Goal: Task Accomplishment & Management: Manage account settings

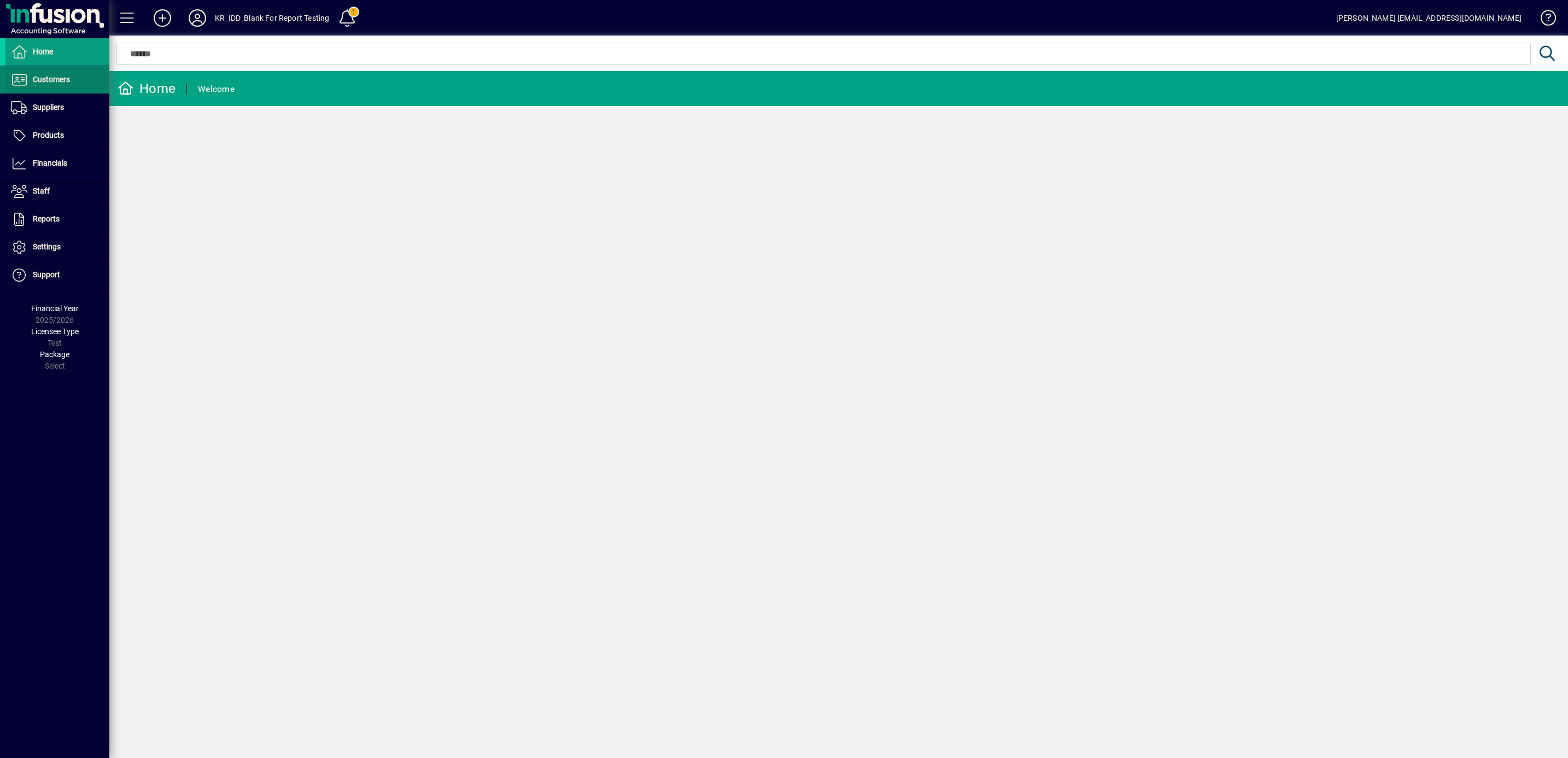
click at [49, 76] on span "Customers" at bounding box center [51, 79] width 37 height 9
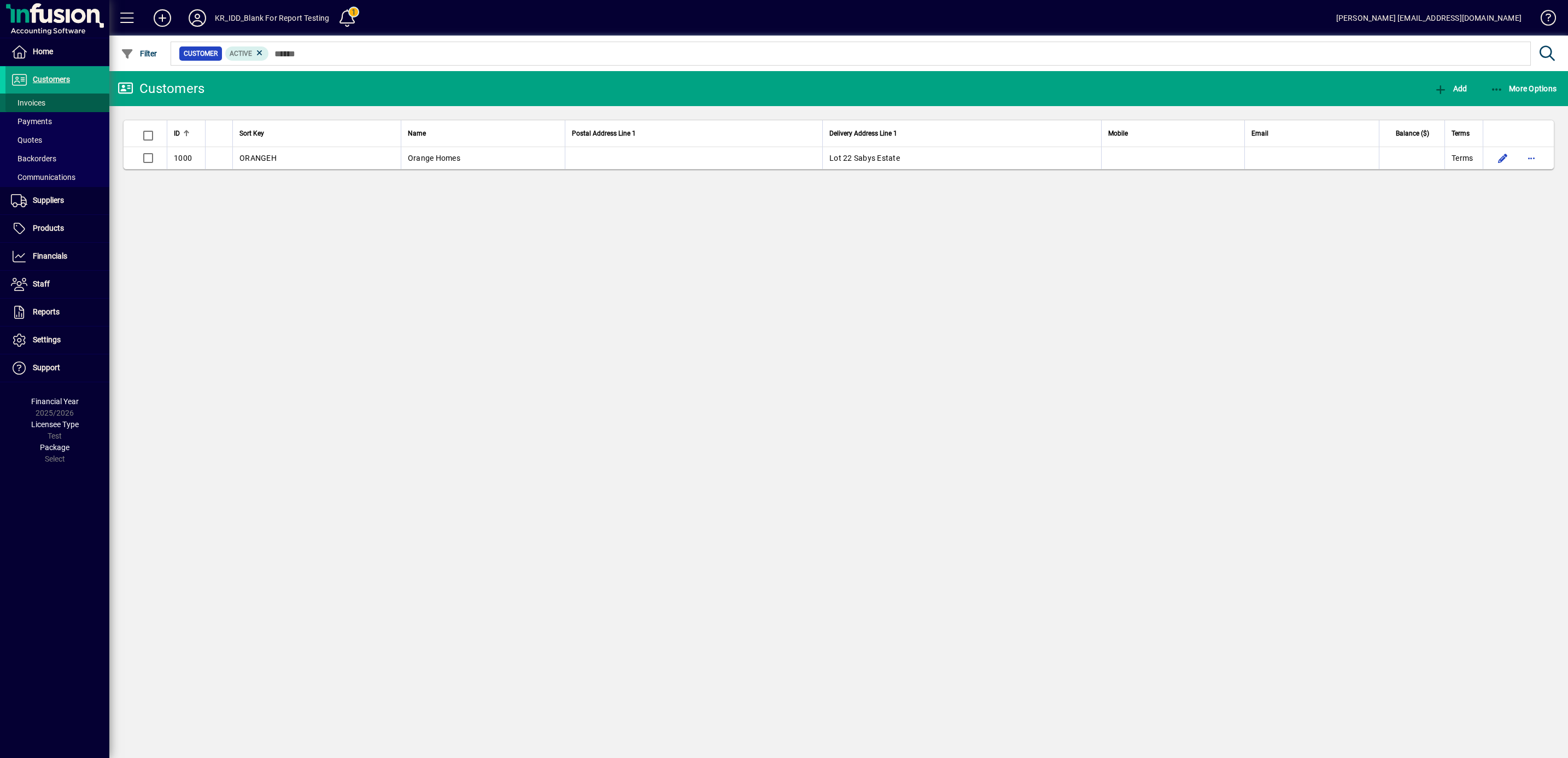
click at [31, 102] on span "Invoices" at bounding box center [28, 102] width 34 height 9
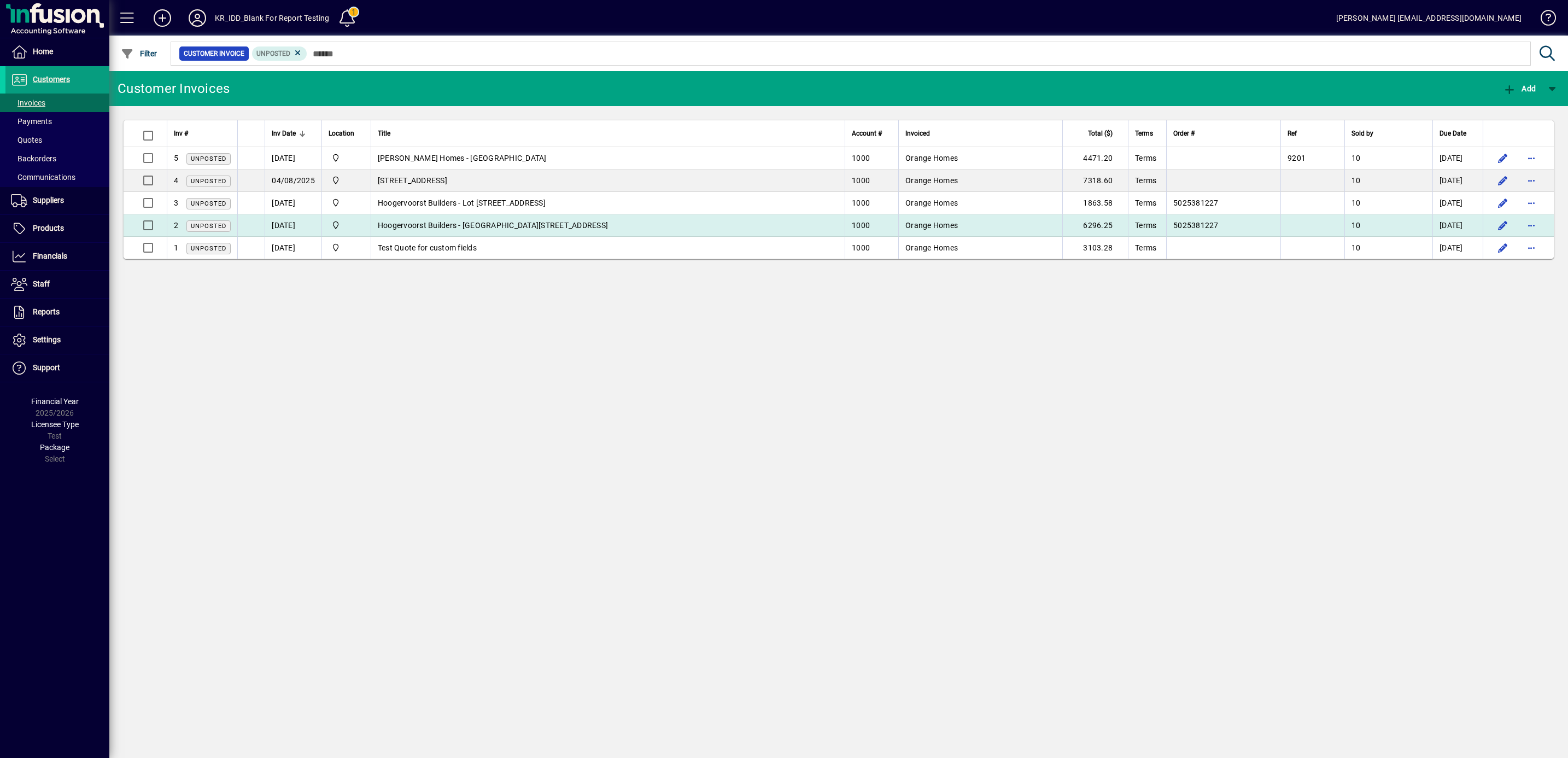
click at [471, 228] on span "Hoogervoorst Builders - Lot 90 Cork Street" at bounding box center [492, 225] width 230 height 9
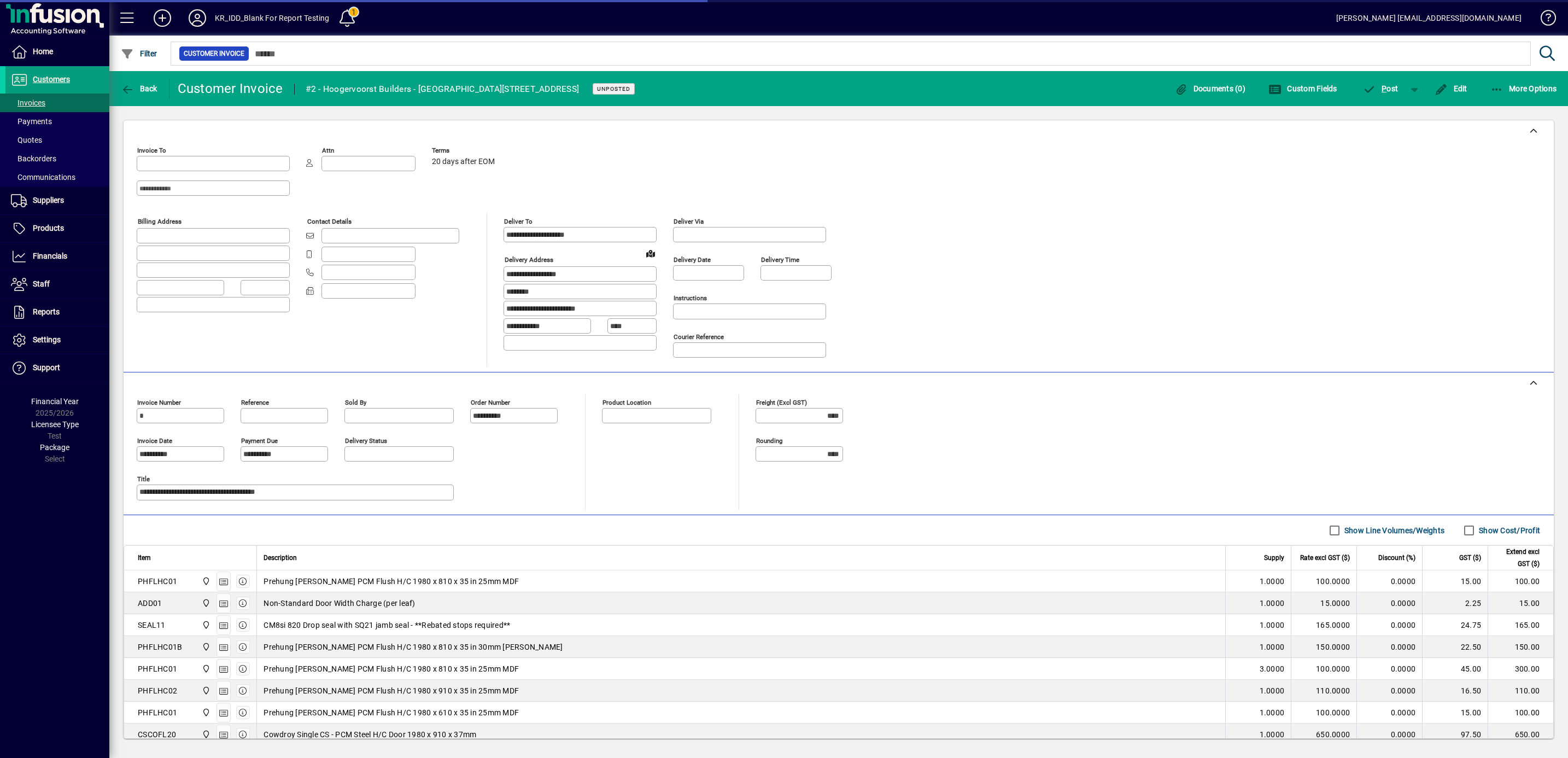
type input "**********"
type input "*******"
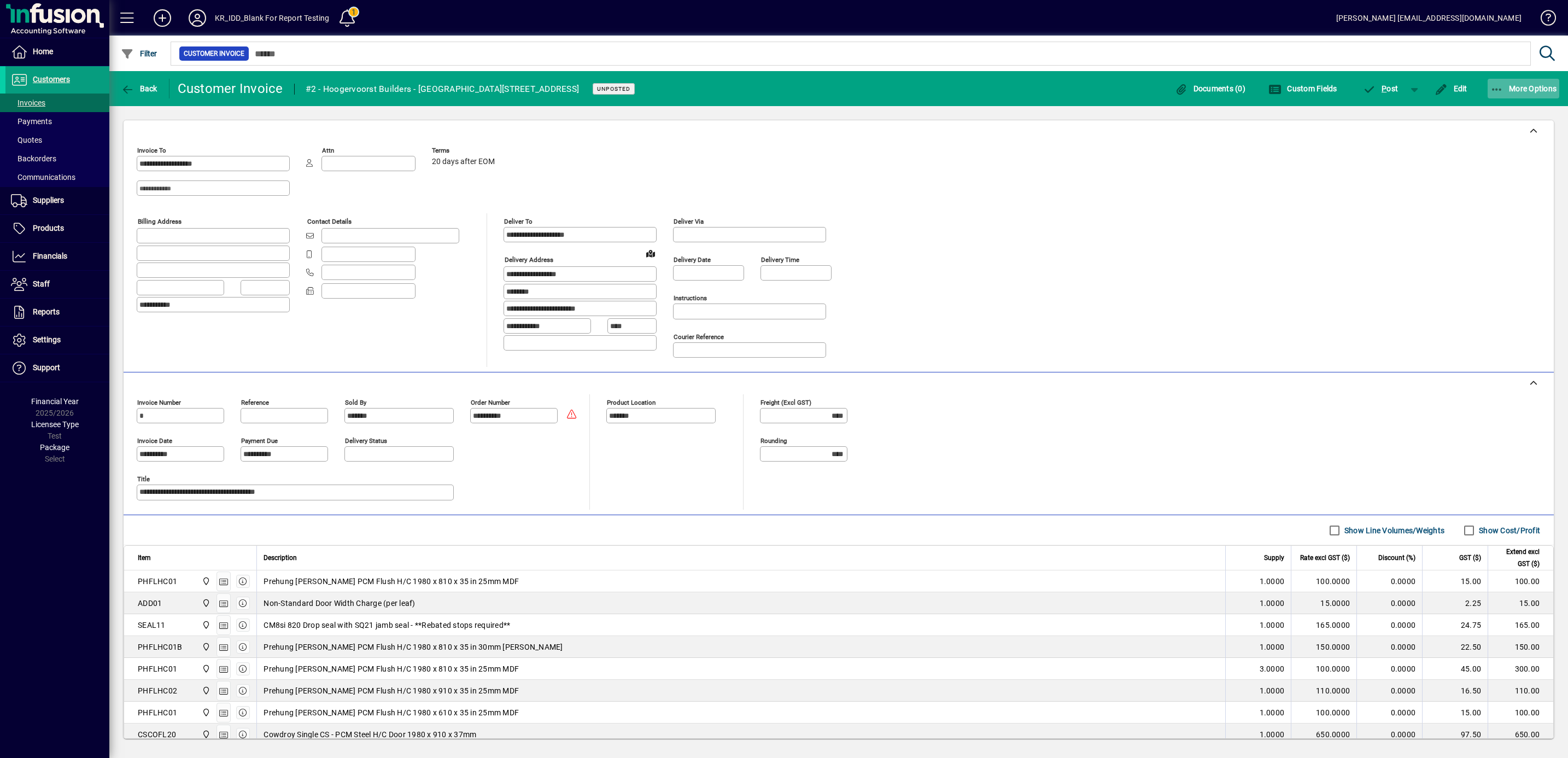
click at [1512, 86] on span "More Options" at bounding box center [1523, 88] width 67 height 9
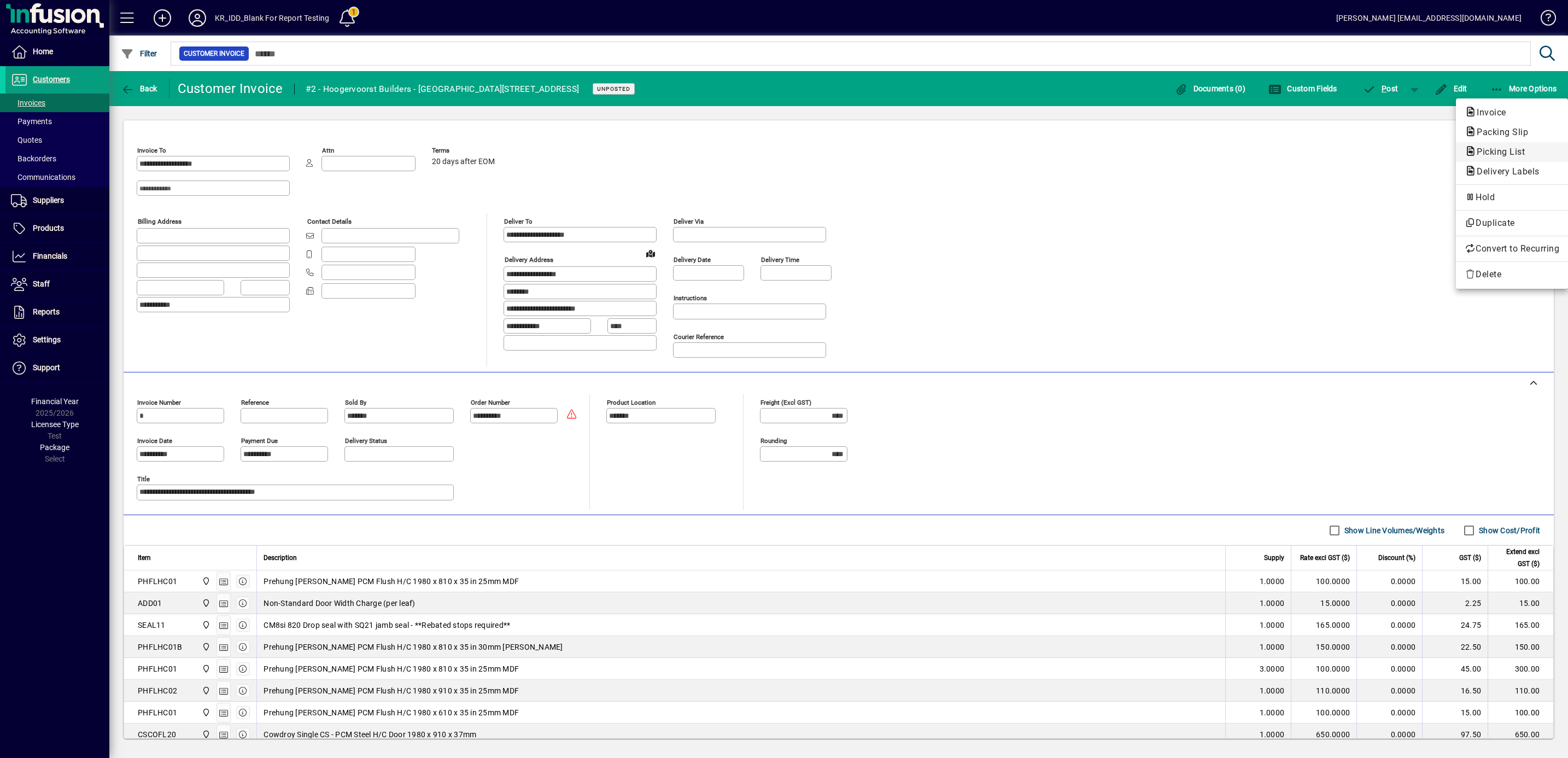
click at [1502, 151] on span "Picking List" at bounding box center [1497, 152] width 65 height 11
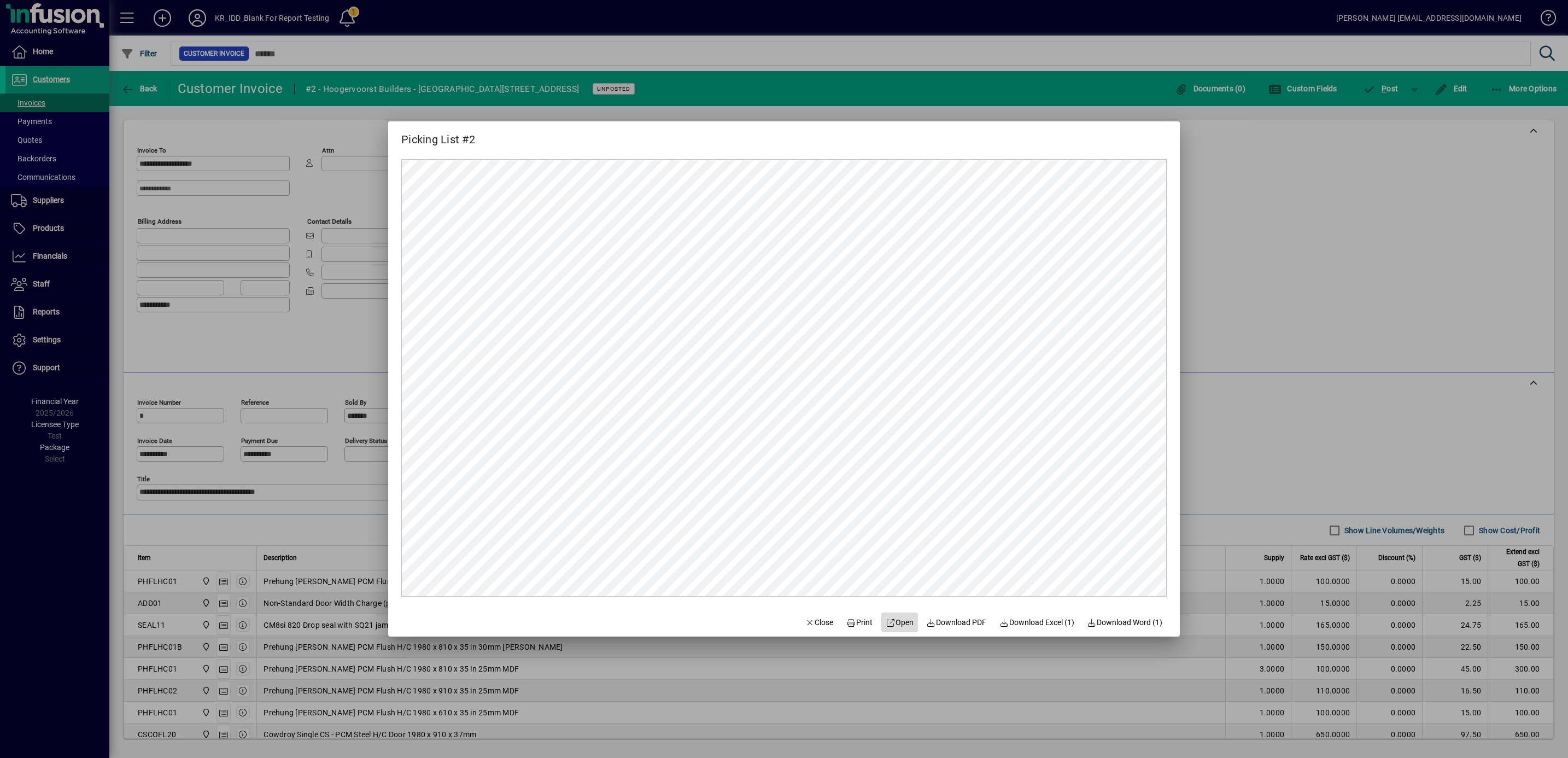
click at [892, 617] on span "Open" at bounding box center [899, 622] width 28 height 11
click at [812, 615] on span "button" at bounding box center [820, 623] width 37 height 26
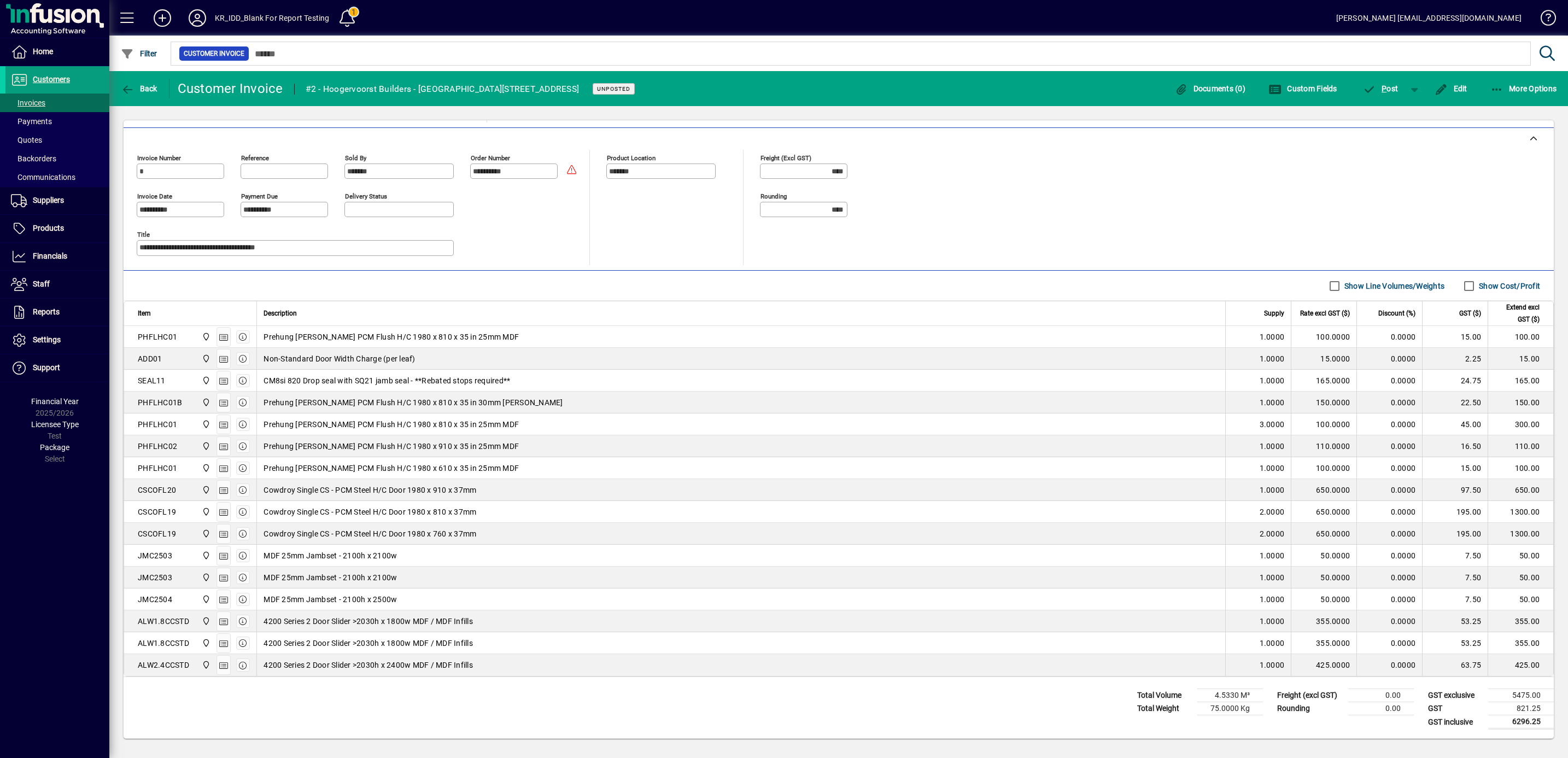
scroll to position [254, 0]
click at [1457, 88] on span "Edit" at bounding box center [1451, 88] width 33 height 9
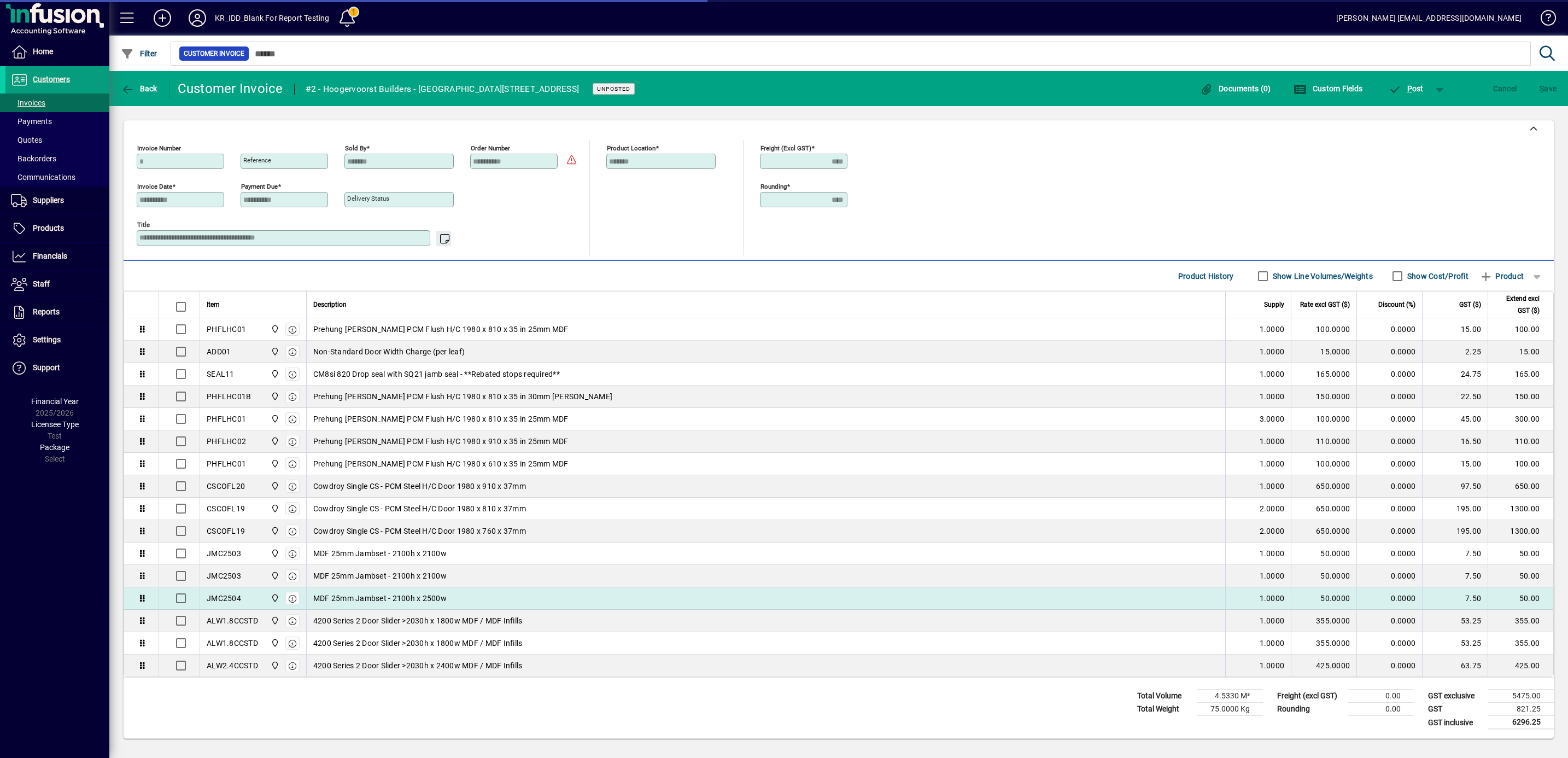
scroll to position [234, 0]
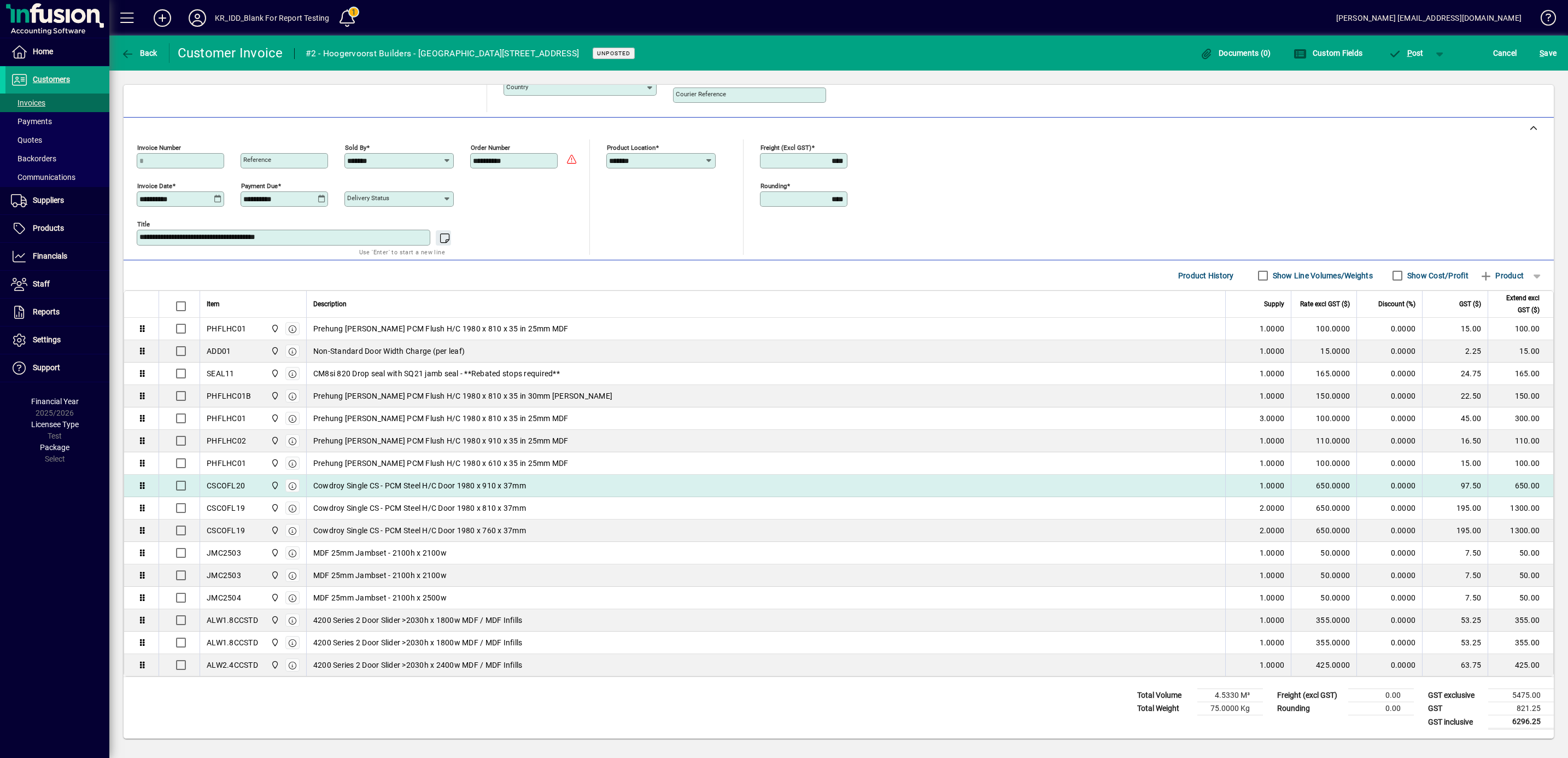
click at [591, 481] on div "Cowdroy Single CS - PCM Steel H/C Door 1980 x 910 x 37mm" at bounding box center [766, 485] width 905 height 11
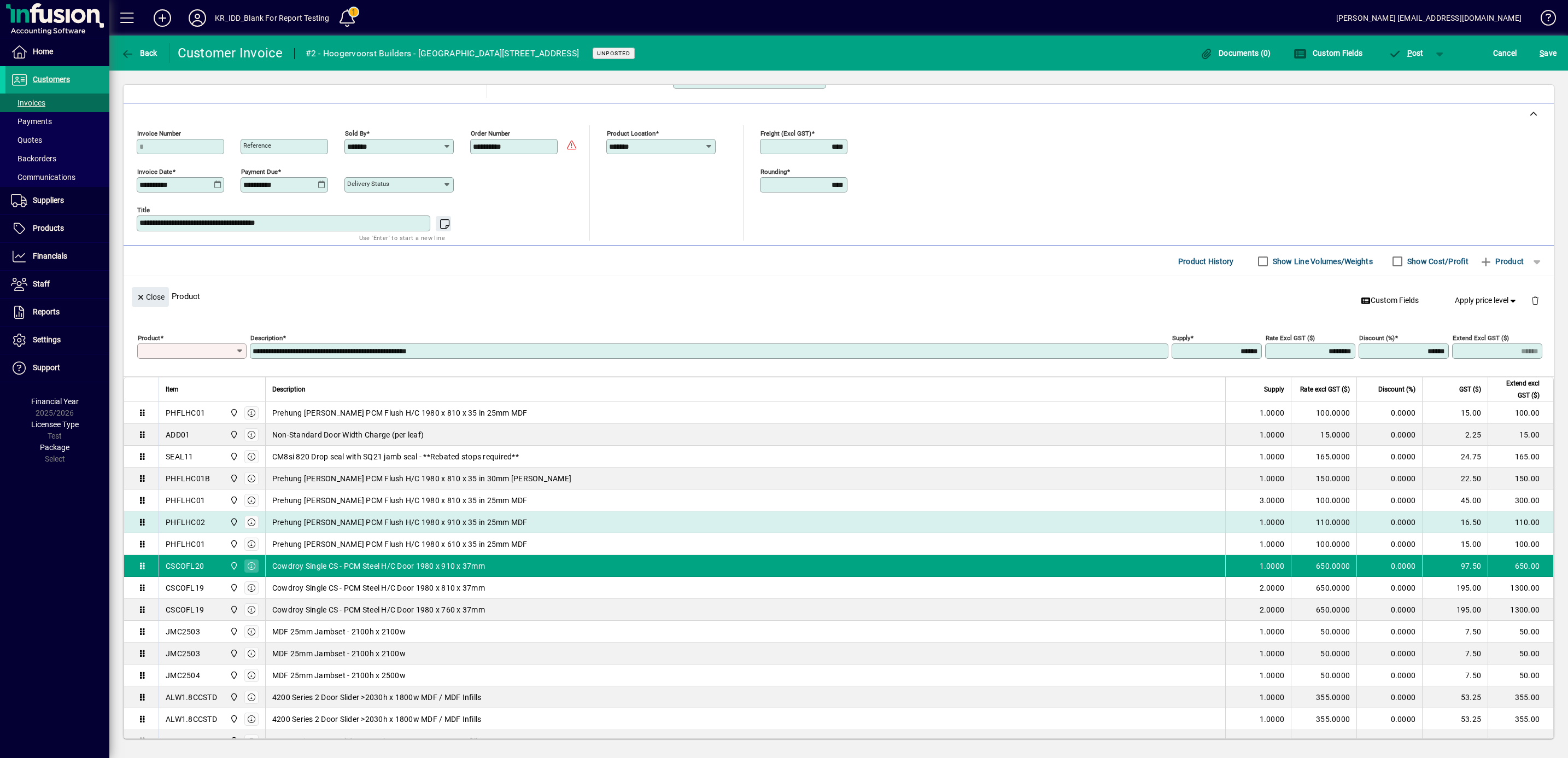
type input "********"
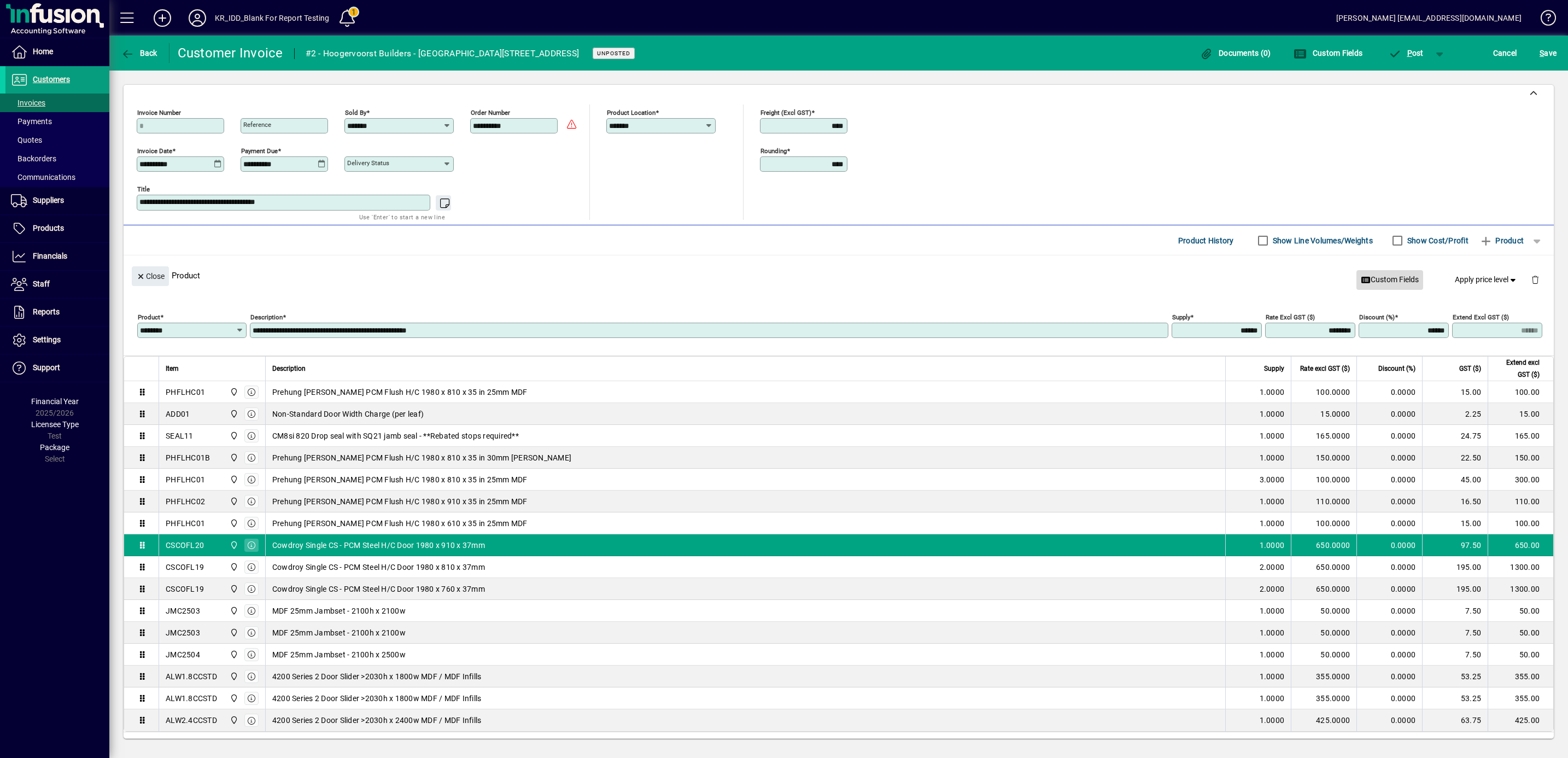
click at [1373, 285] on span "Custom Fields" at bounding box center [1390, 279] width 58 height 11
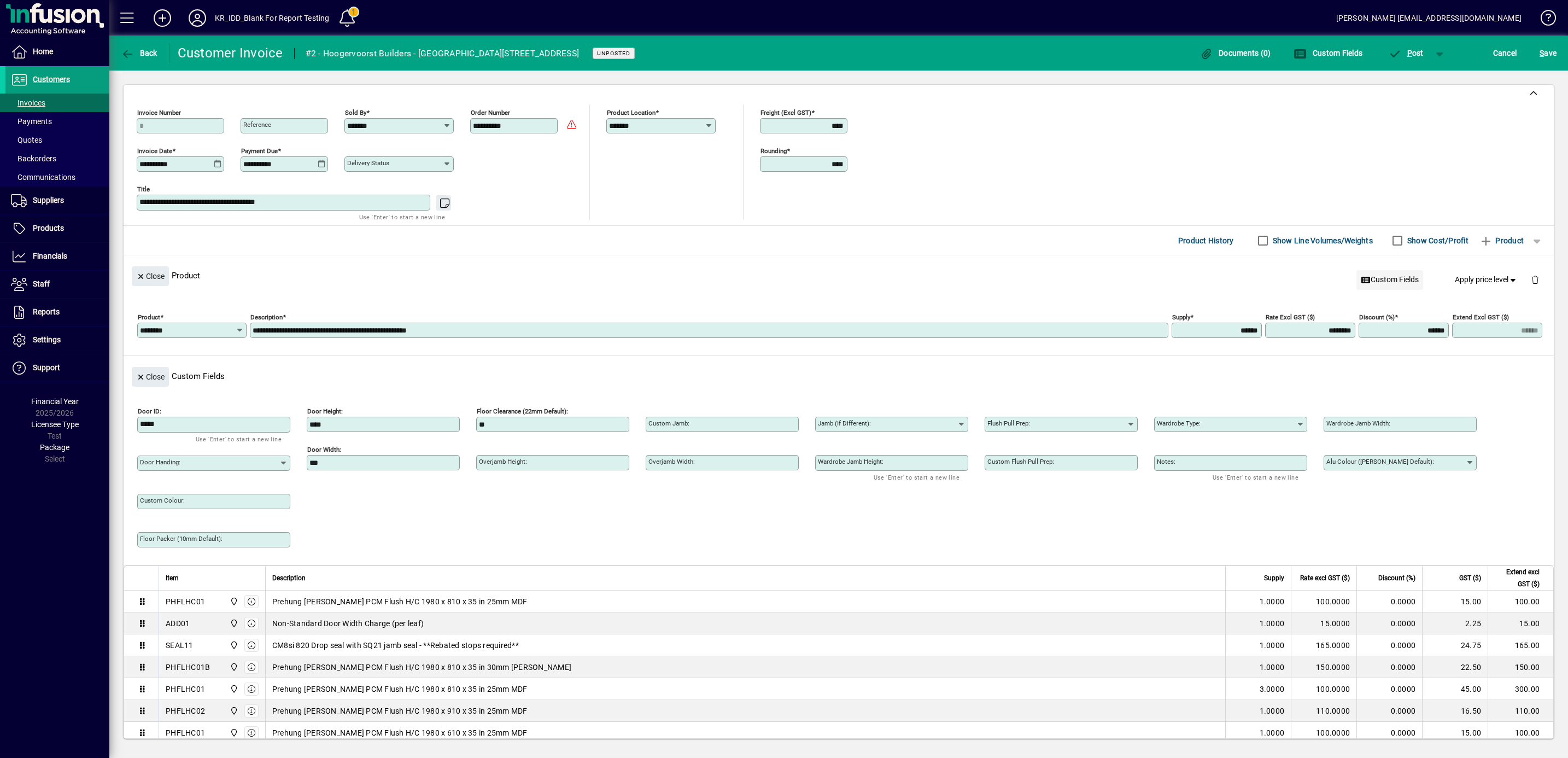
type input "**********"
click at [724, 429] on input "Custom Jamb:" at bounding box center [723, 424] width 150 height 9
type input "**********"
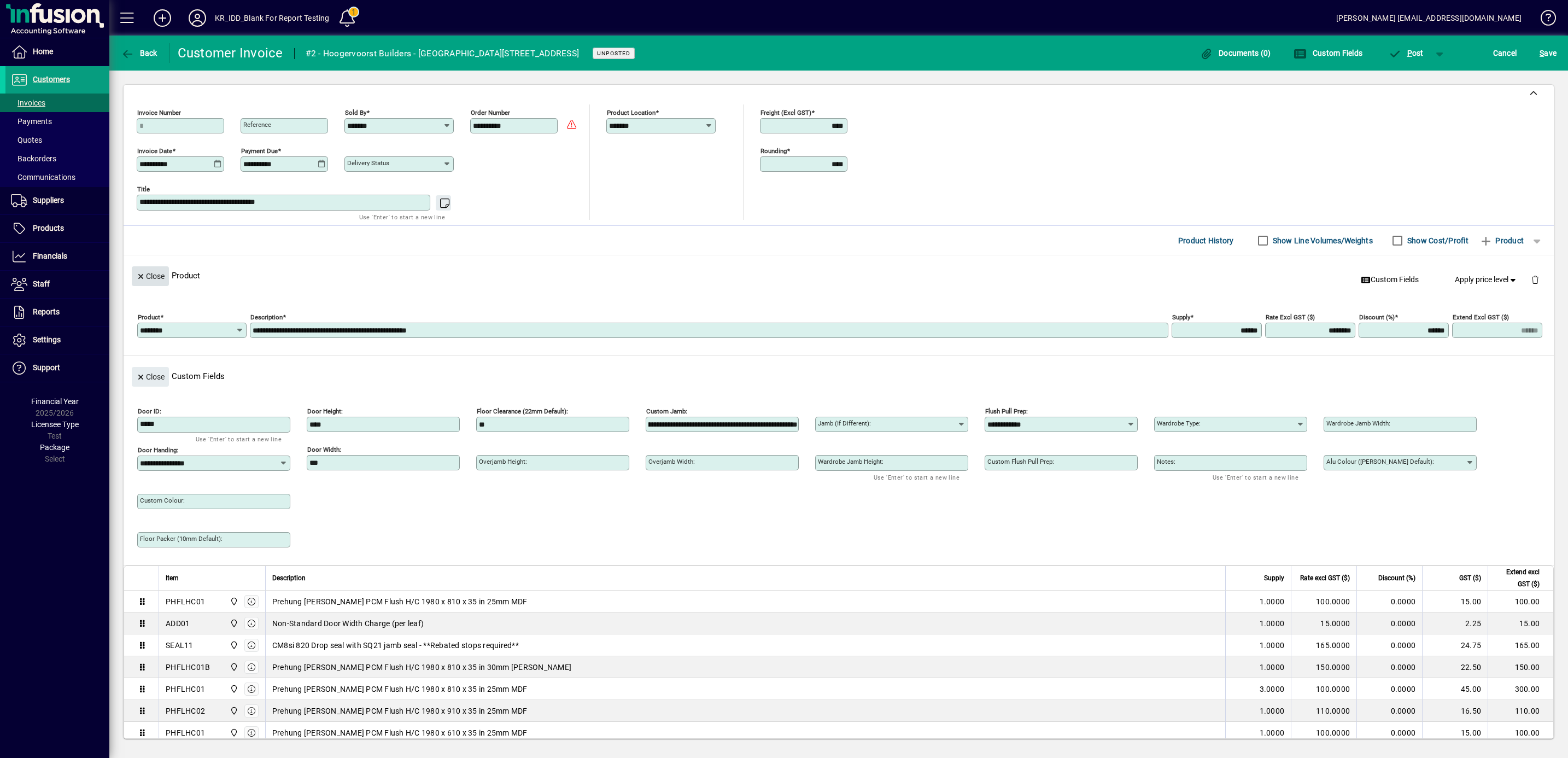
scroll to position [0, 0]
click at [156, 279] on span "Close" at bounding box center [150, 276] width 28 height 18
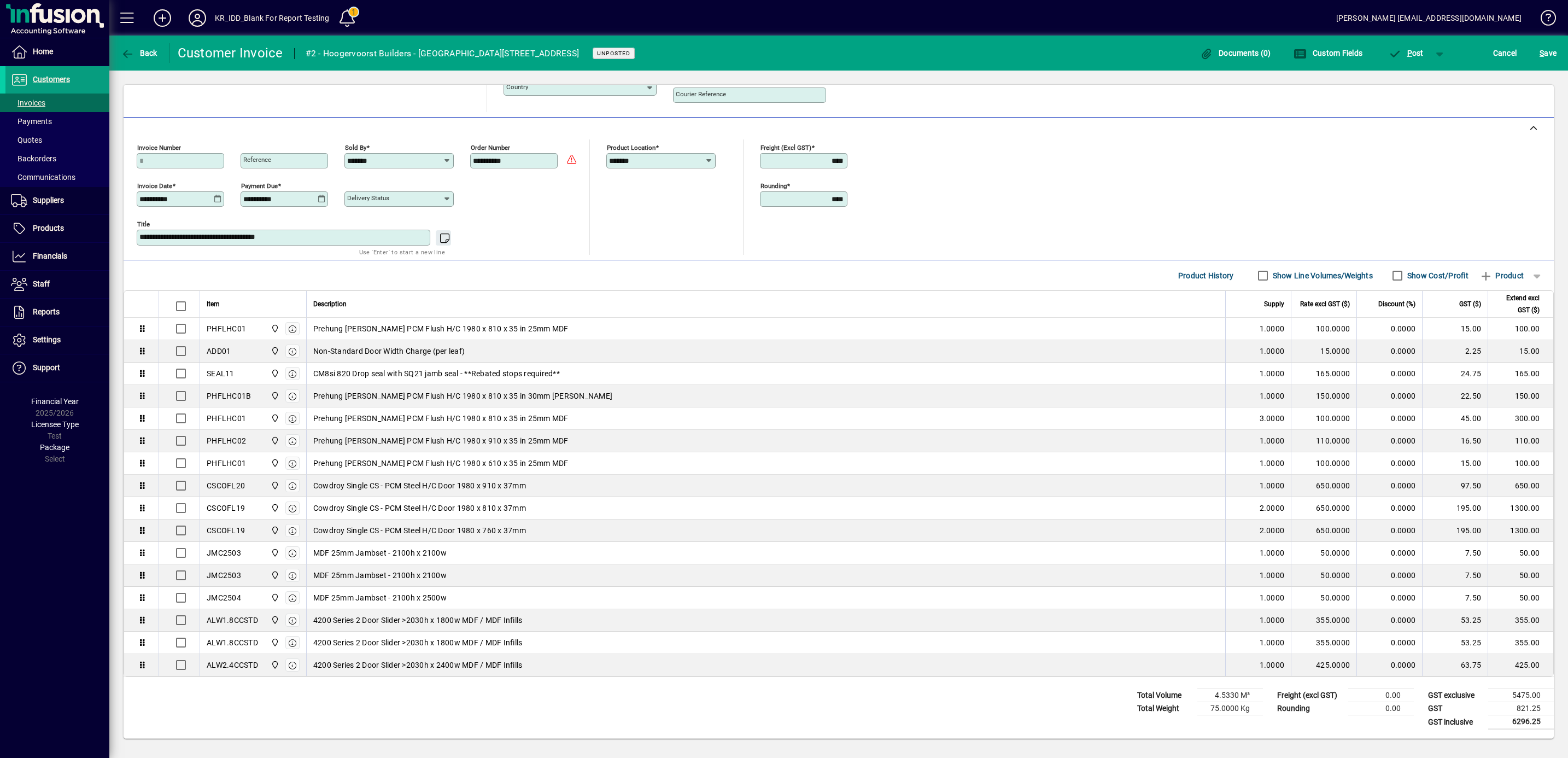
scroll to position [234, 0]
click at [1547, 53] on span "S ave" at bounding box center [1548, 53] width 17 height 18
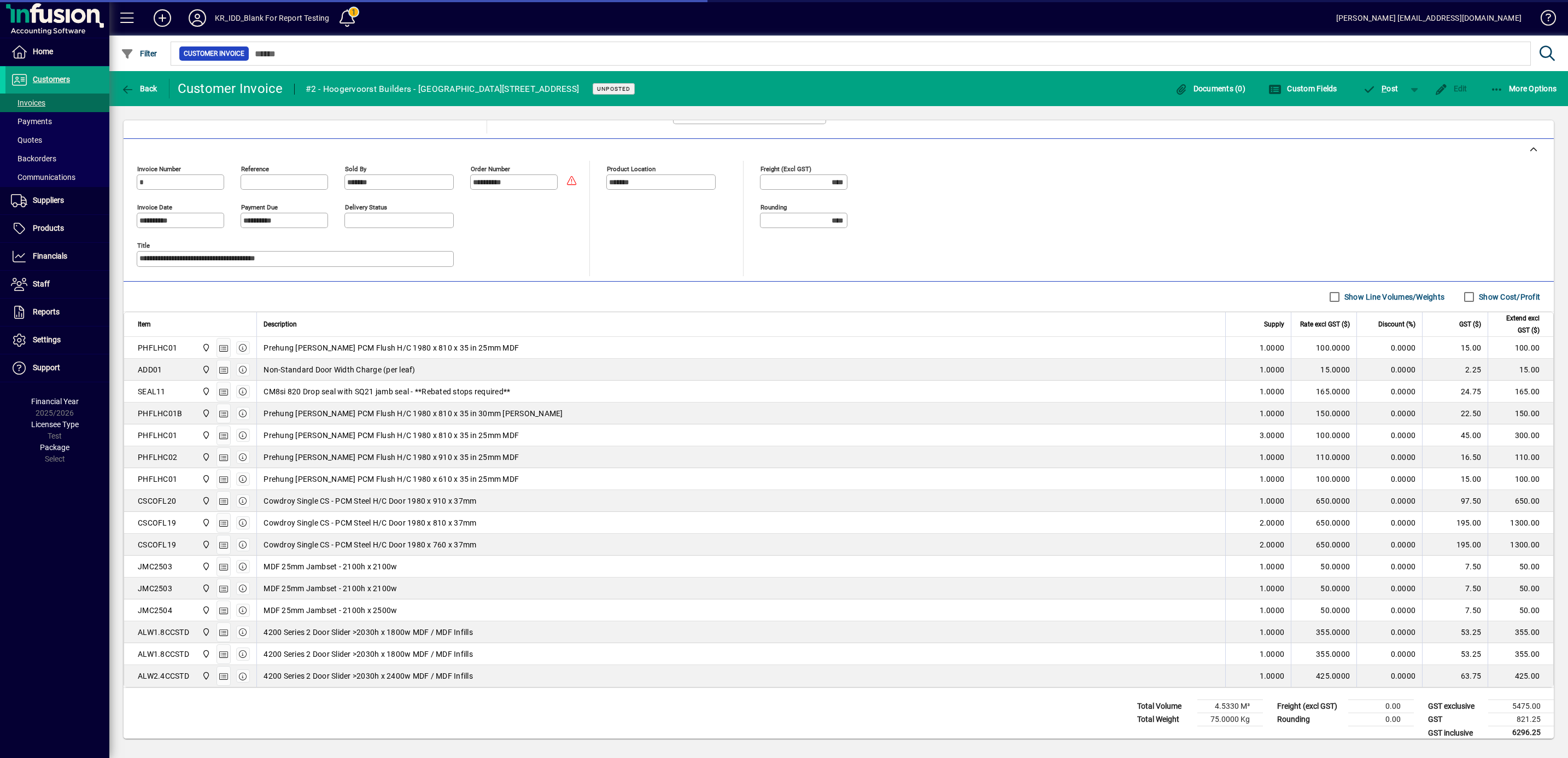
scroll to position [254, 0]
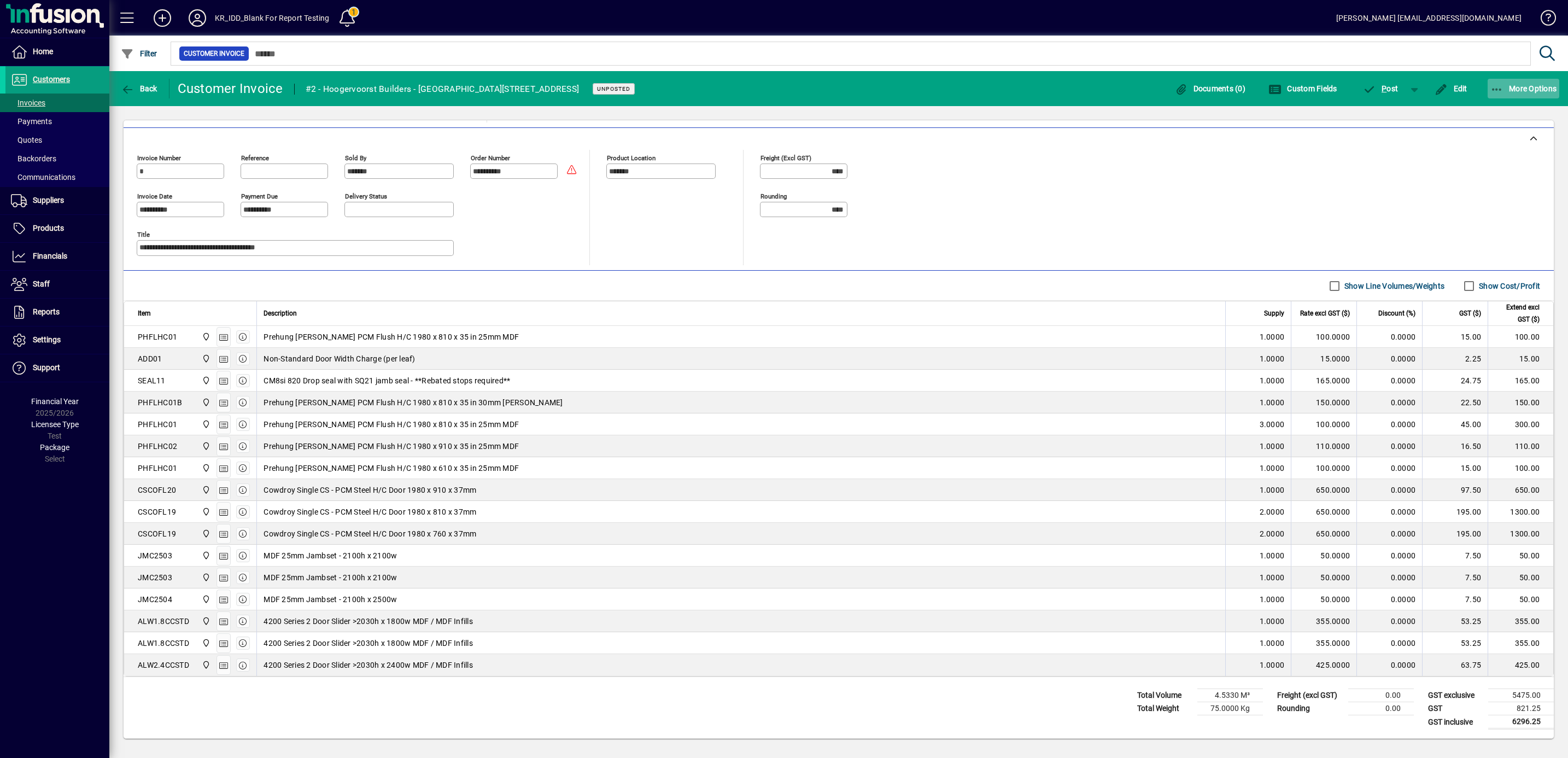
click at [1516, 87] on span "More Options" at bounding box center [1523, 88] width 67 height 9
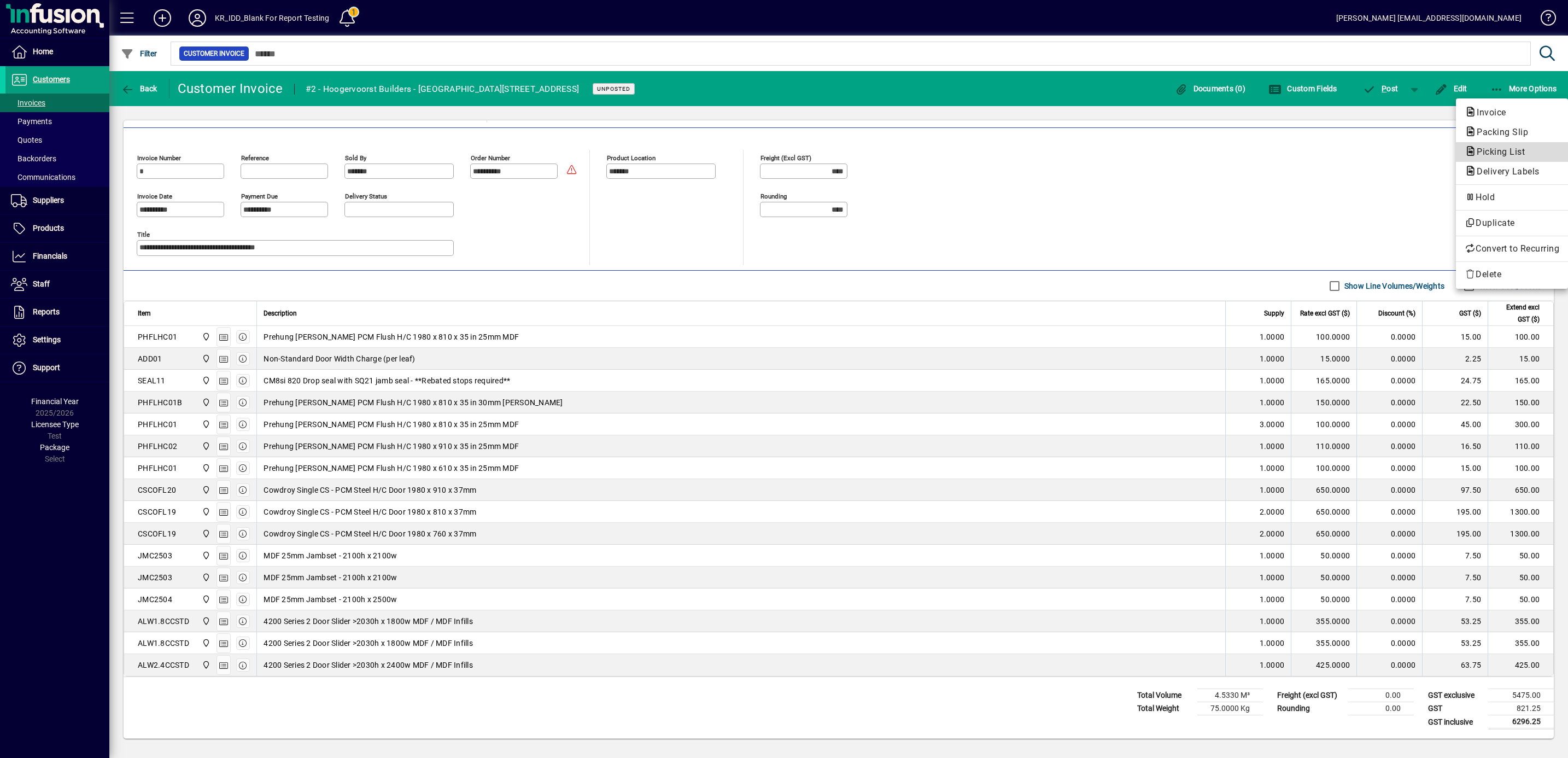
click at [1491, 151] on span "Picking List" at bounding box center [1497, 152] width 65 height 11
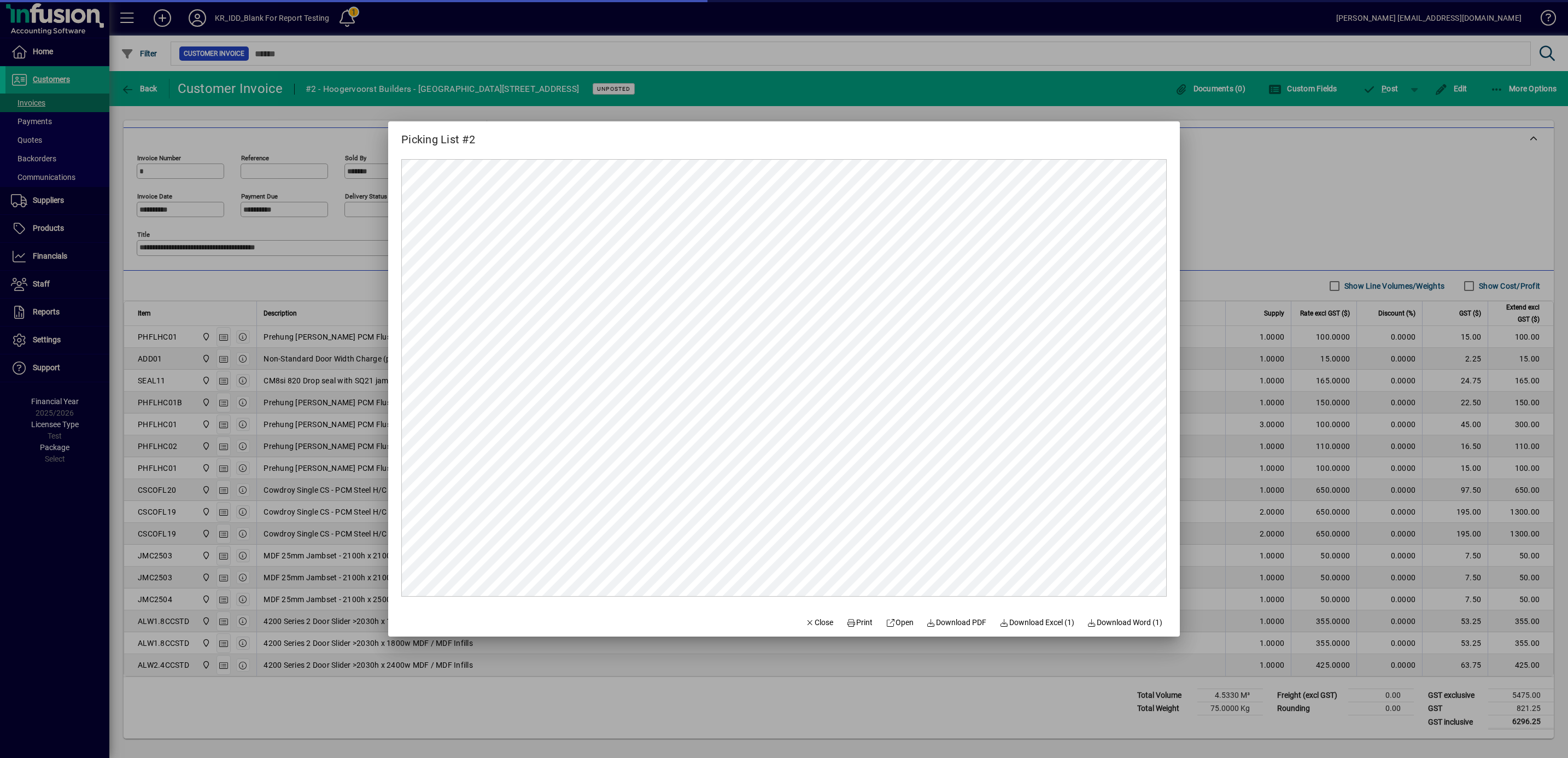
scroll to position [0, 0]
click at [905, 625] on span "Open" at bounding box center [899, 622] width 28 height 11
click at [811, 623] on span "Close" at bounding box center [819, 622] width 28 height 11
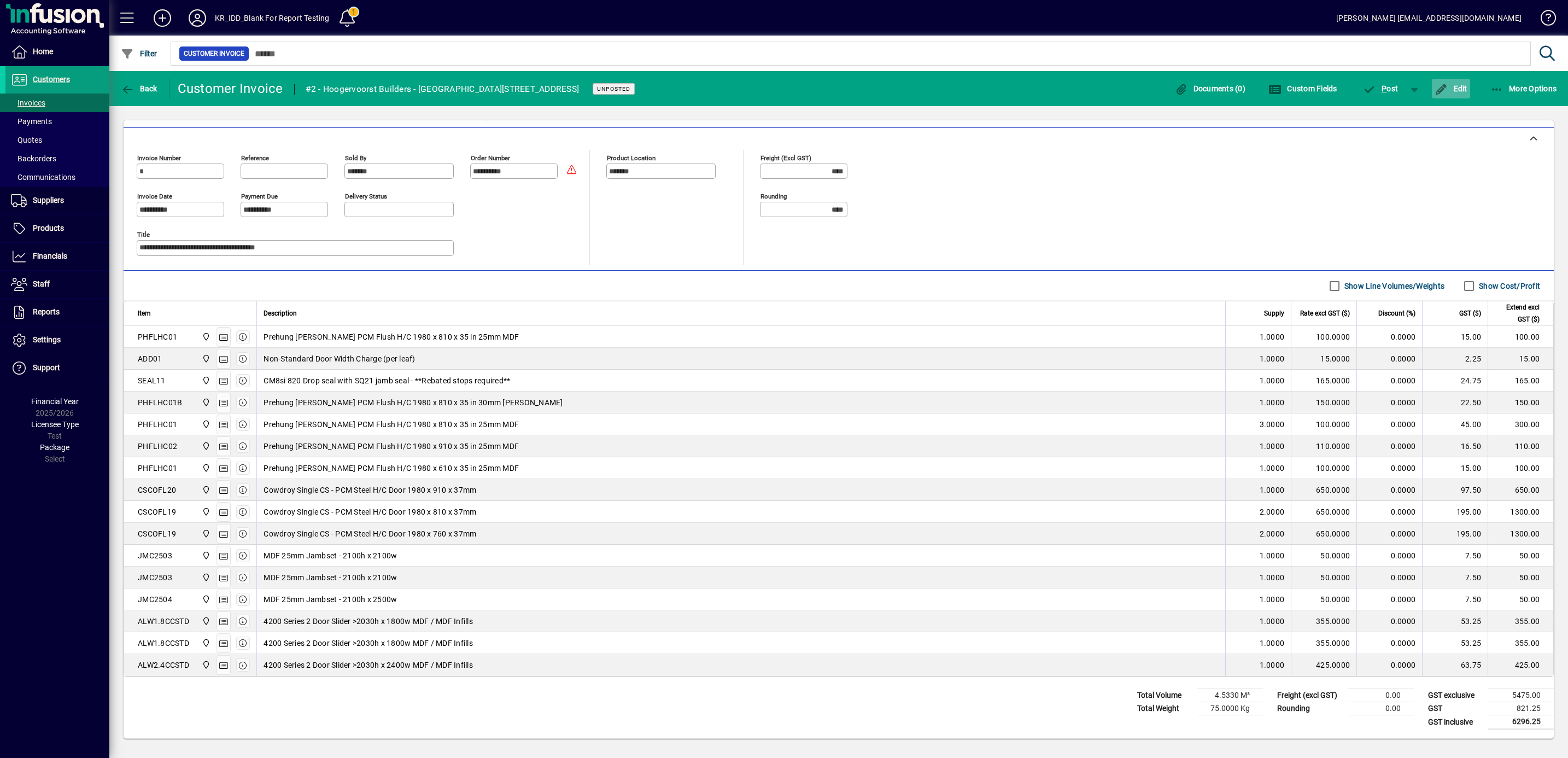
click at [1463, 88] on span "Edit" at bounding box center [1451, 88] width 33 height 9
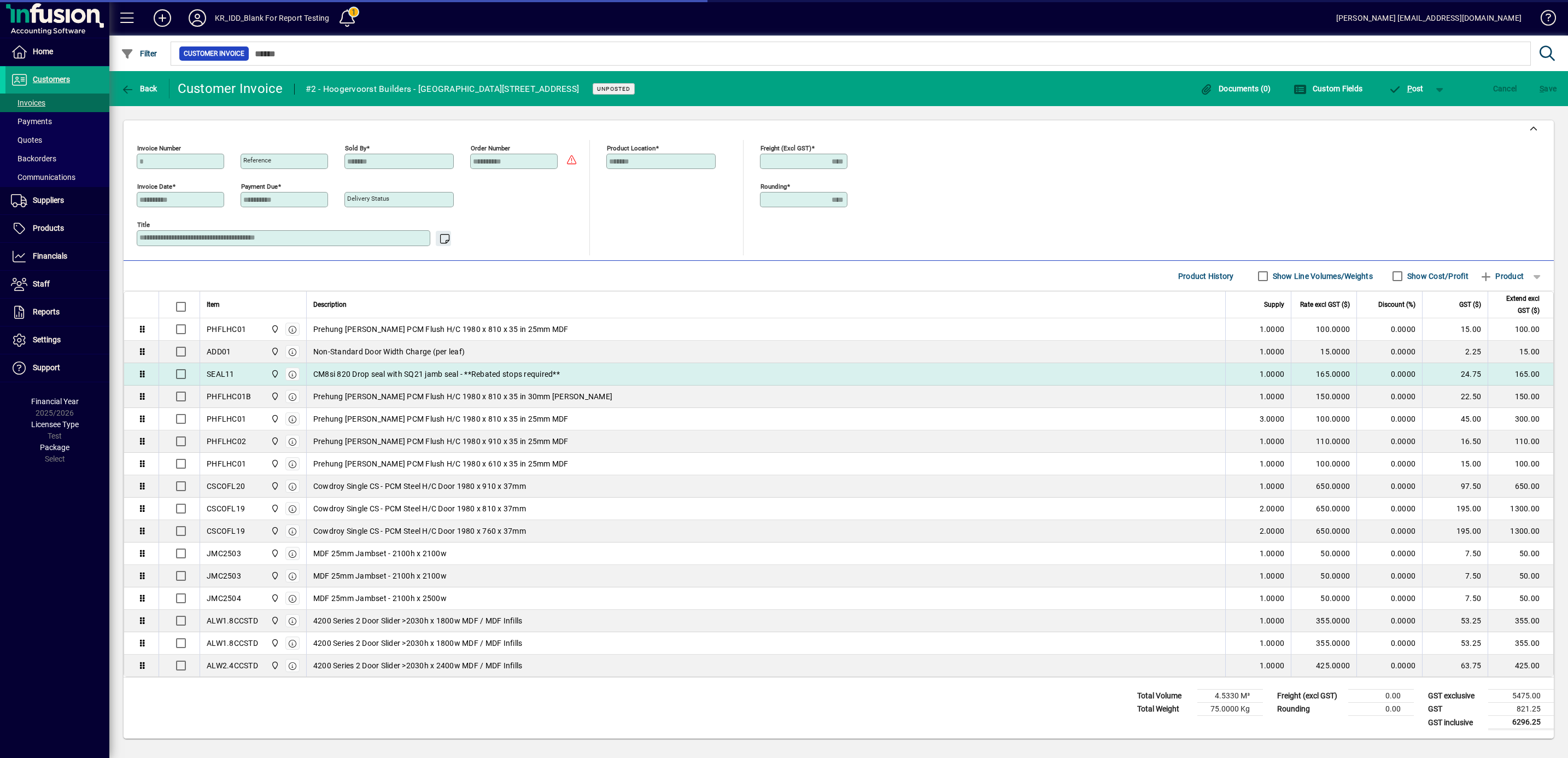
scroll to position [234, 0]
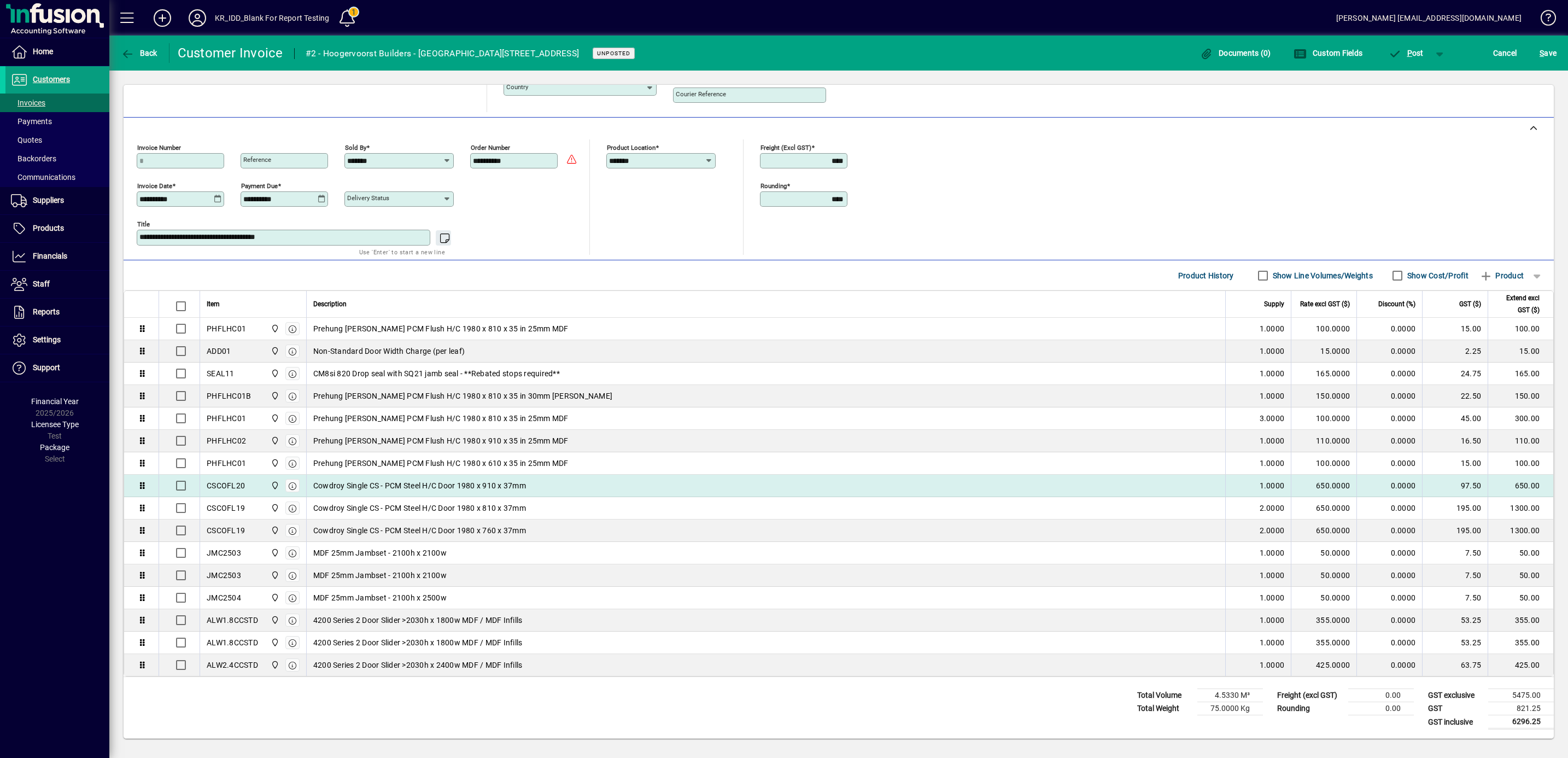
click at [602, 480] on div "Cowdroy Single CS - PCM Steel H/C Door 1980 x 910 x 37mm" at bounding box center [766, 485] width 905 height 11
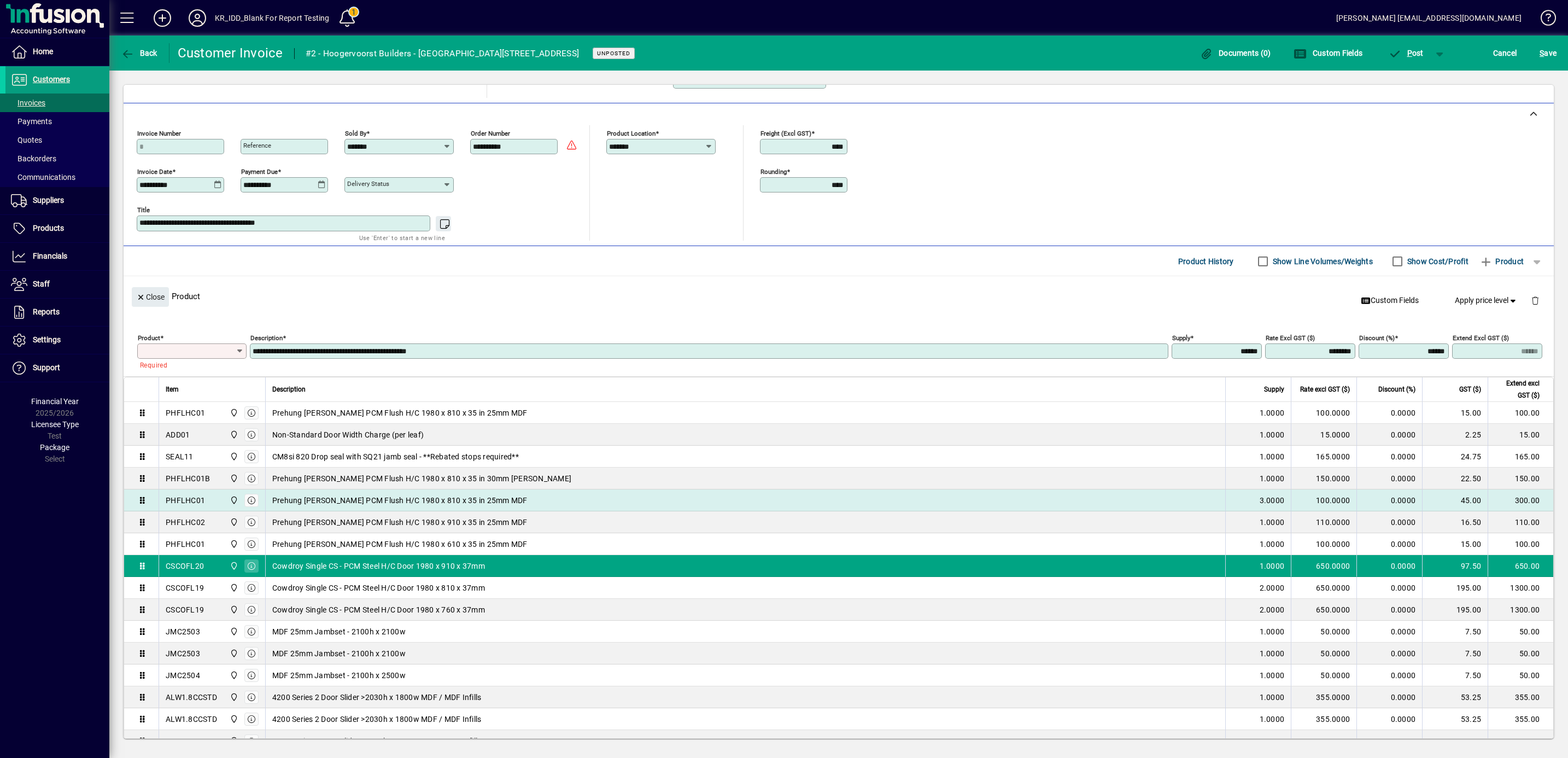
scroll to position [254, 0]
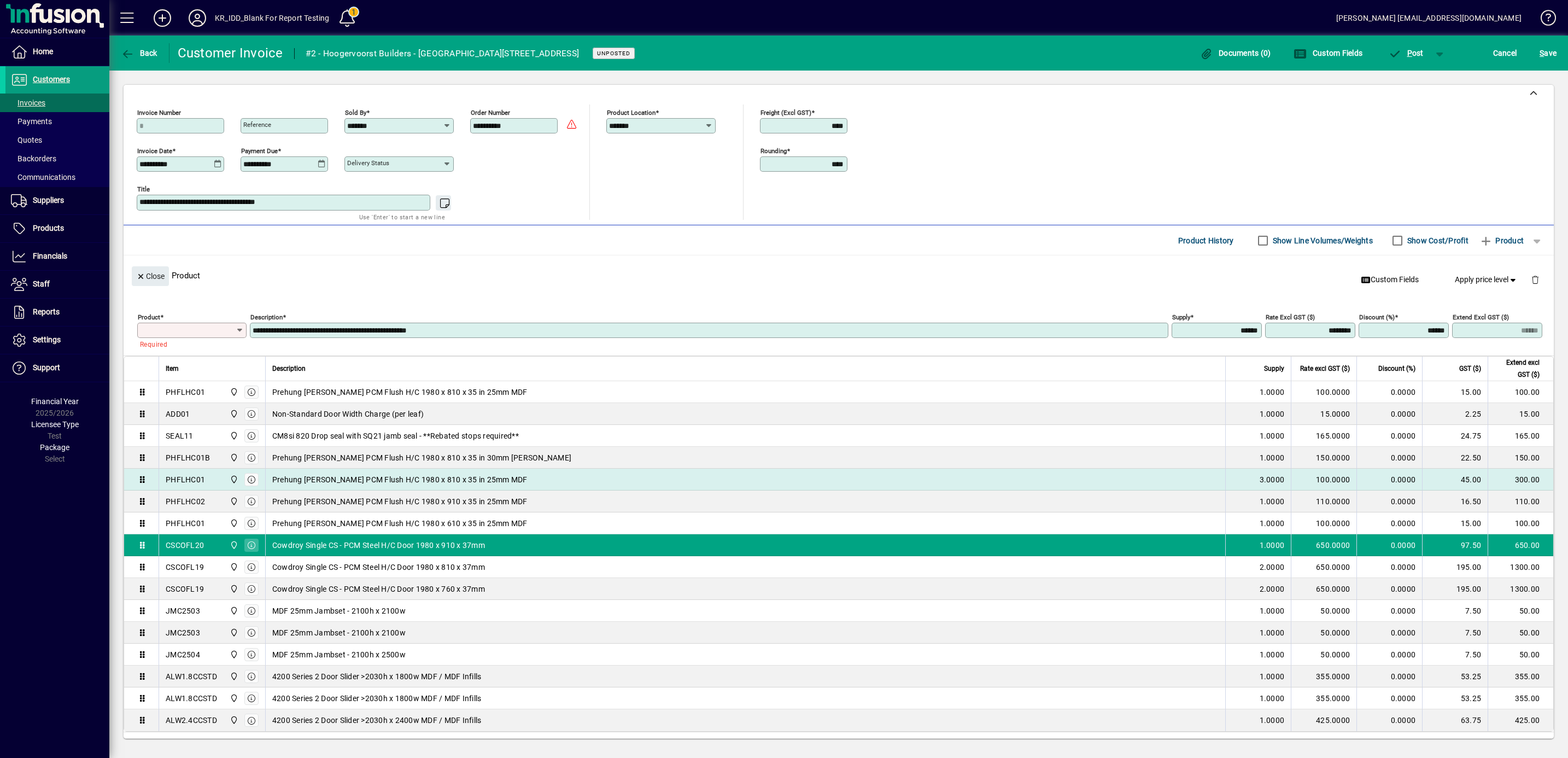
type input "********"
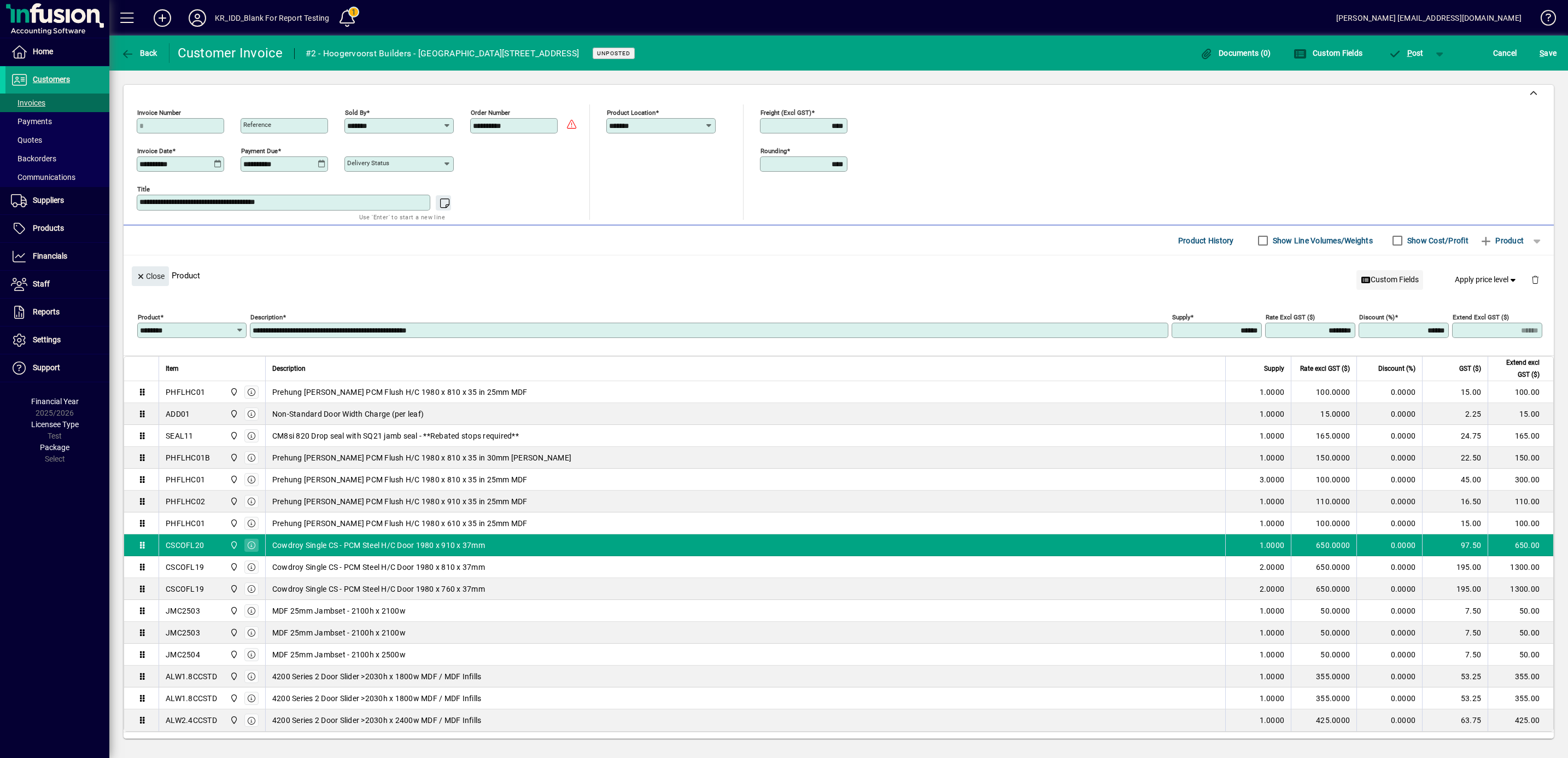
click at [1371, 282] on span "Custom Fields" at bounding box center [1390, 279] width 58 height 11
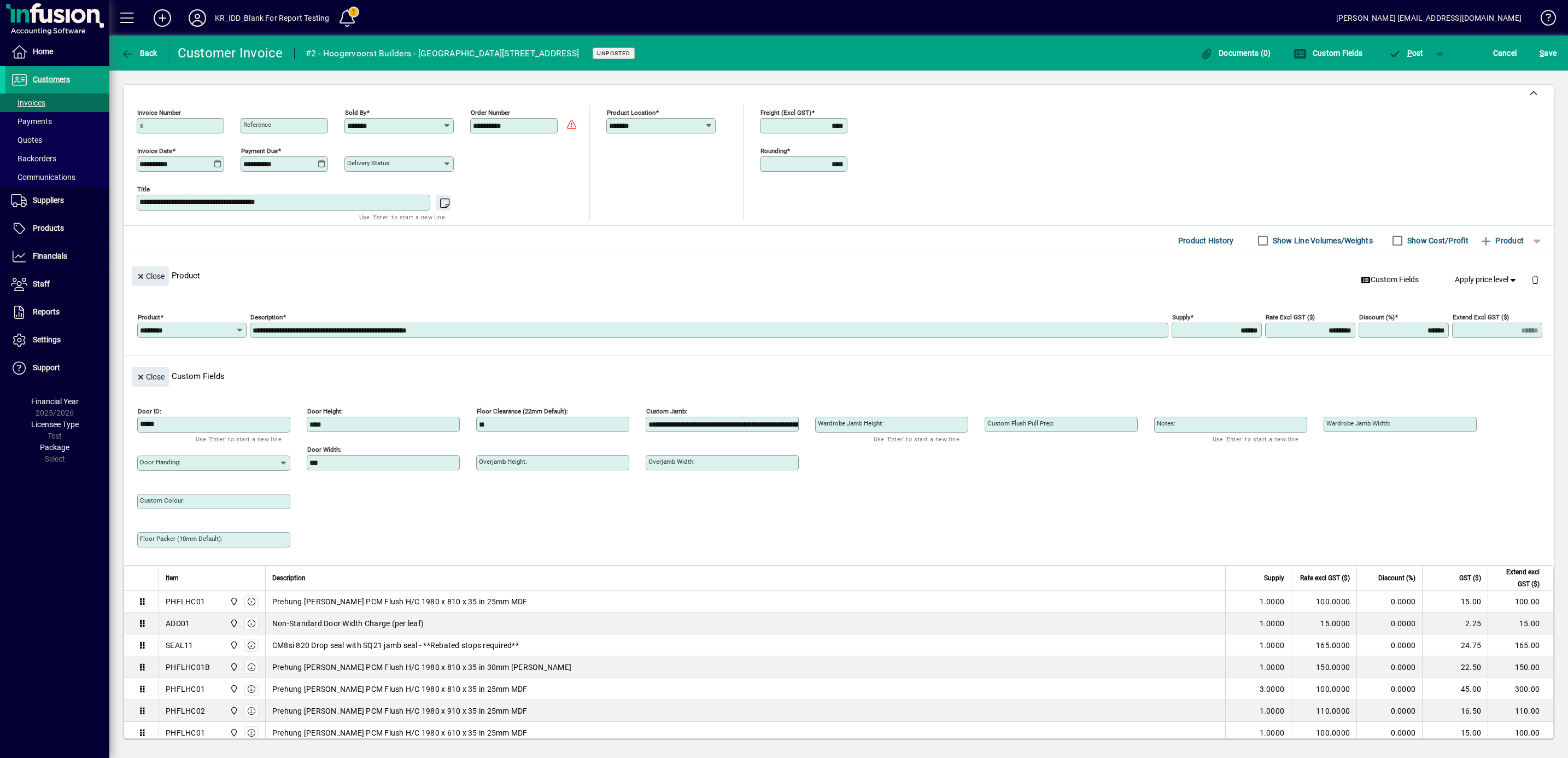
type input "**********"
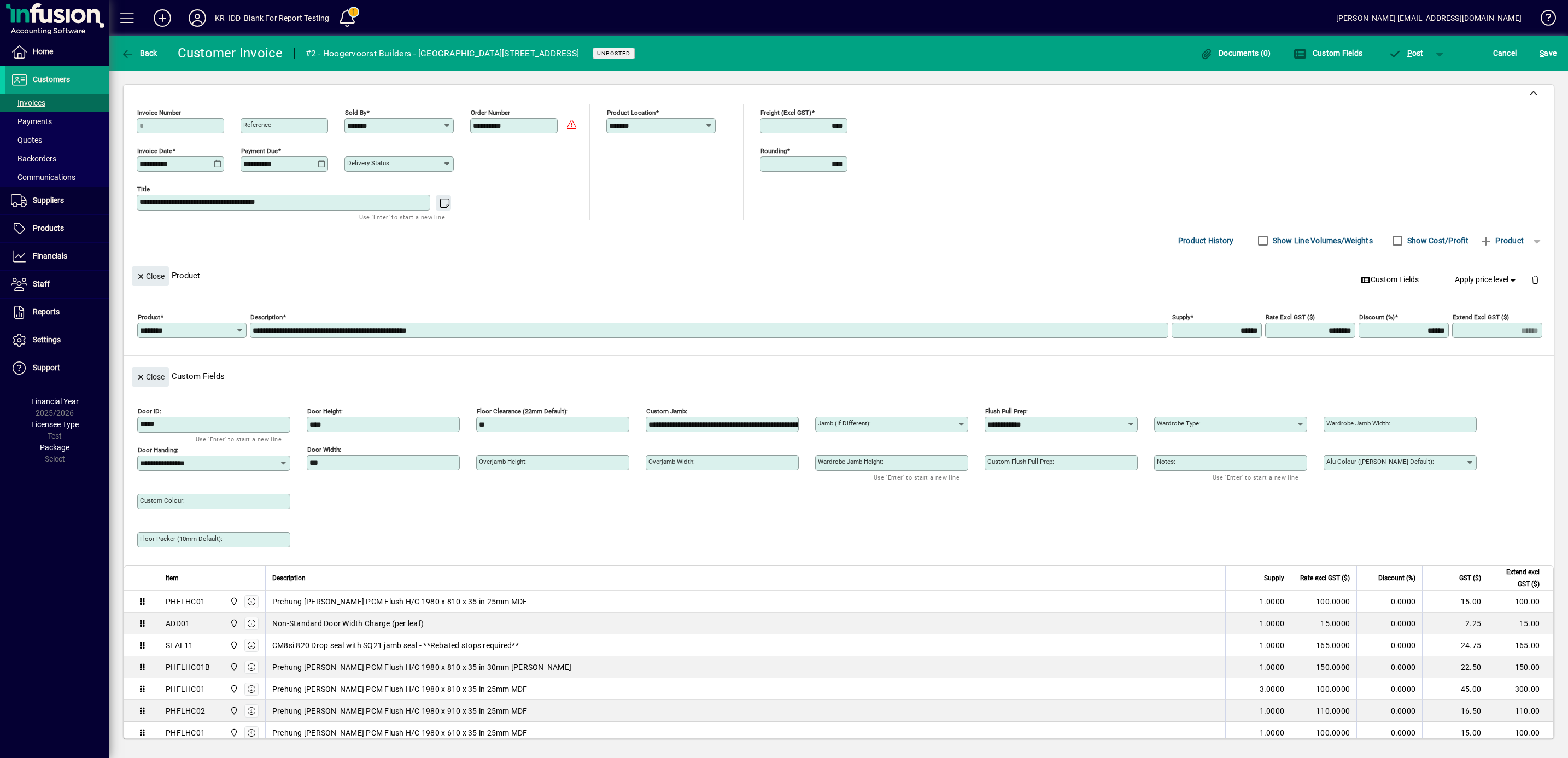
click at [1187, 467] on textarea "Notes:" at bounding box center [1231, 463] width 150 height 9
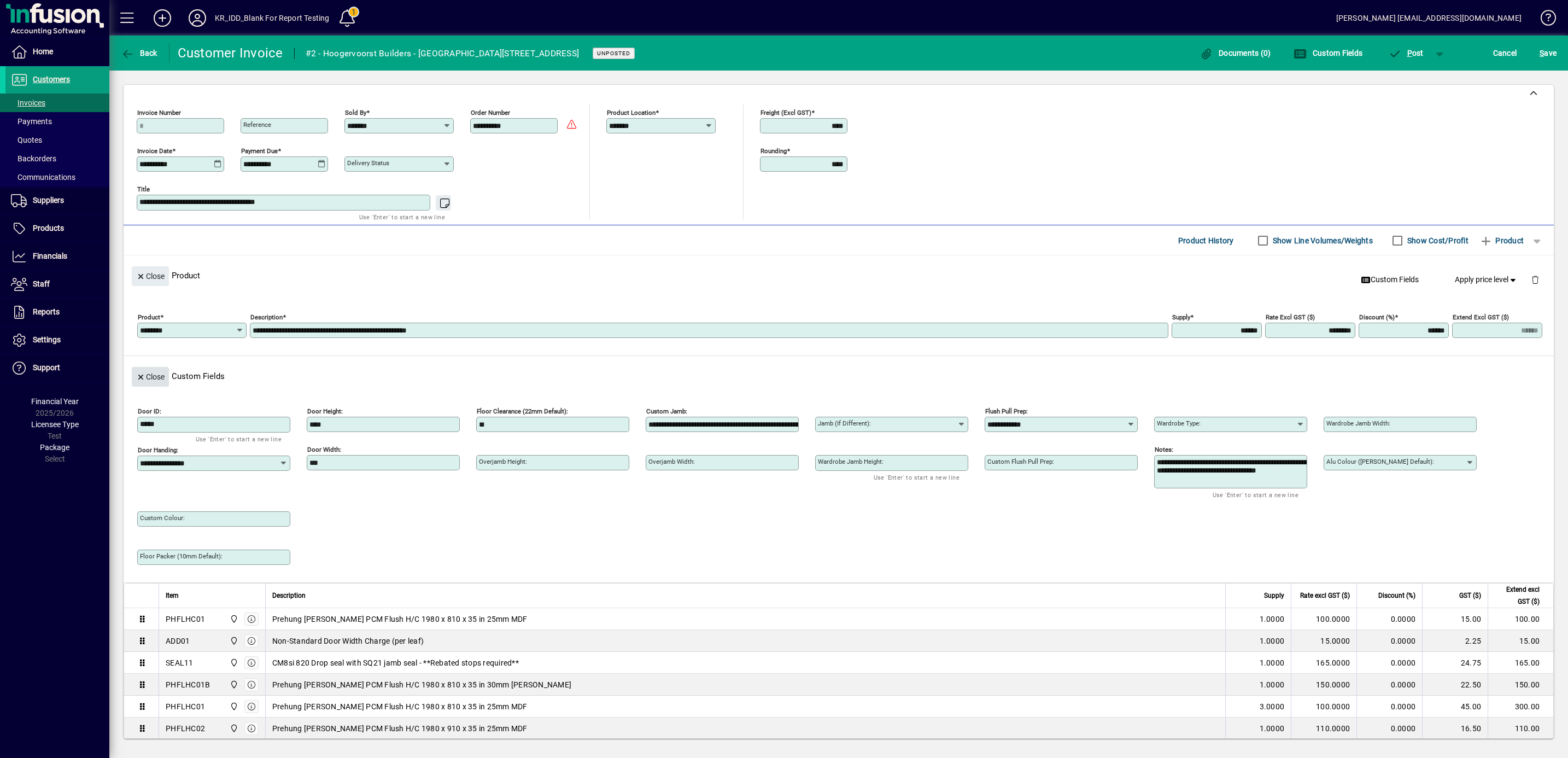
type textarea "**********"
click at [142, 374] on span "button" at bounding box center [150, 377] width 37 height 26
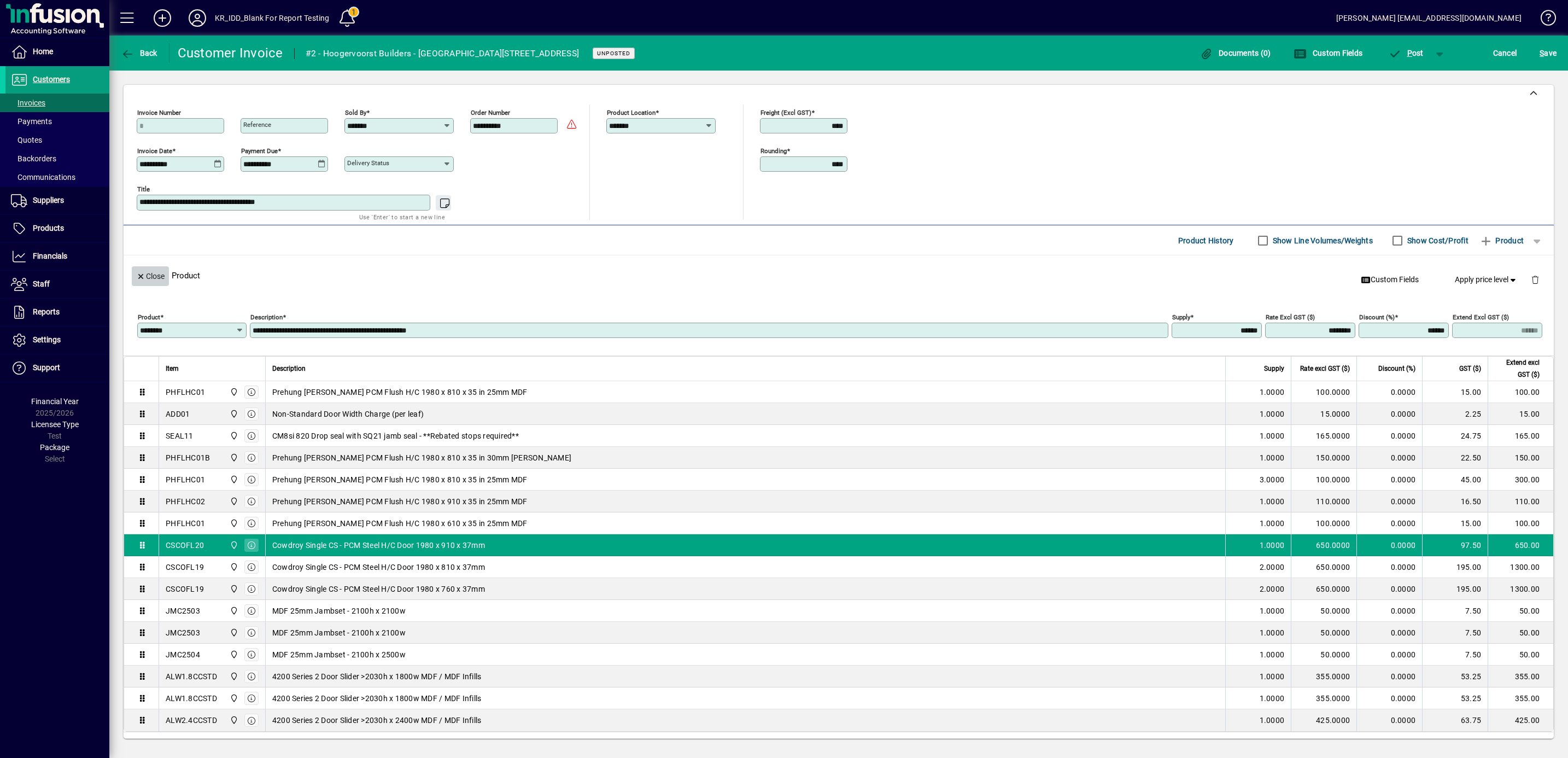
click at [146, 279] on span "Close" at bounding box center [150, 276] width 28 height 18
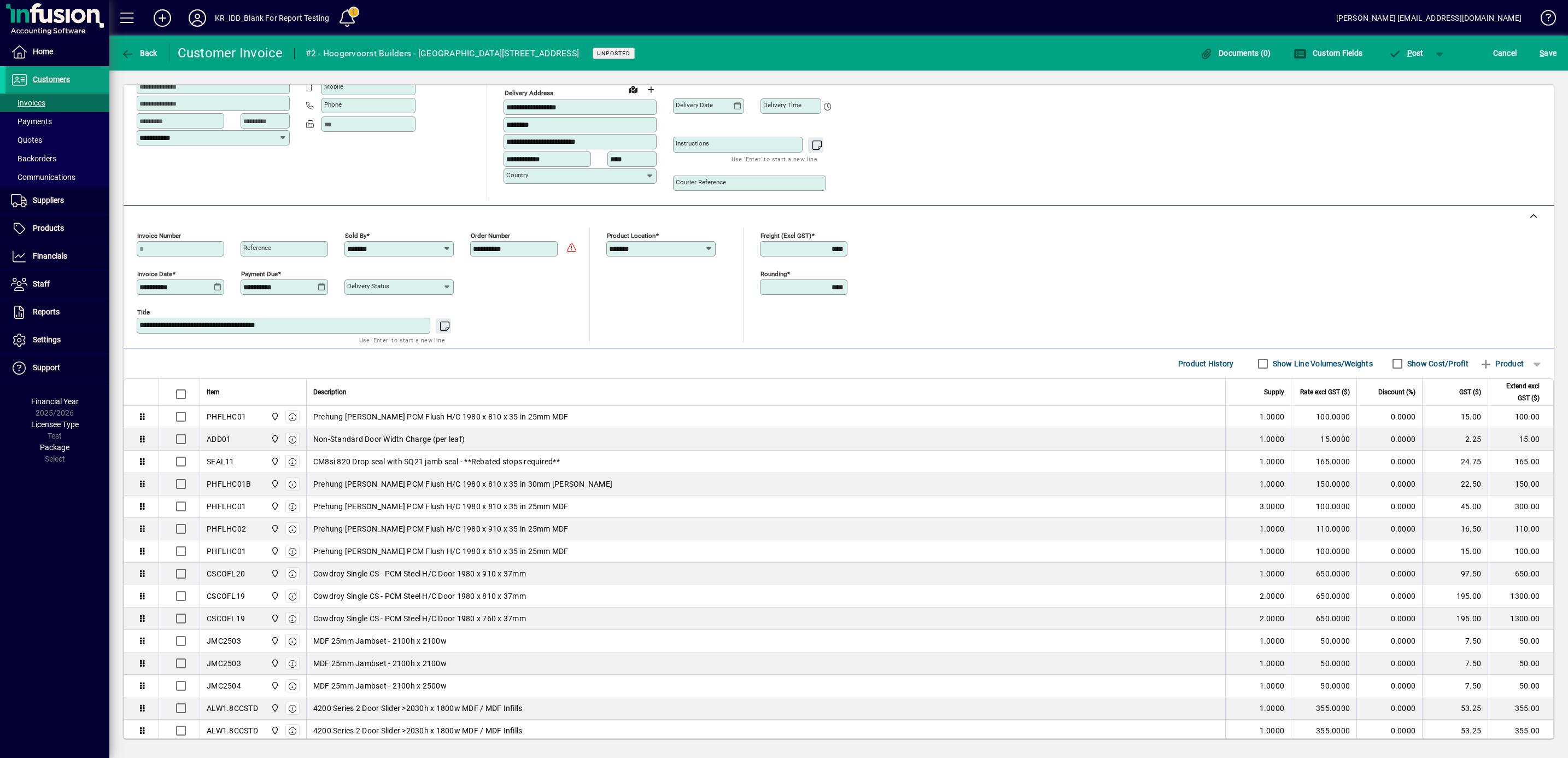
scroll to position [0, 0]
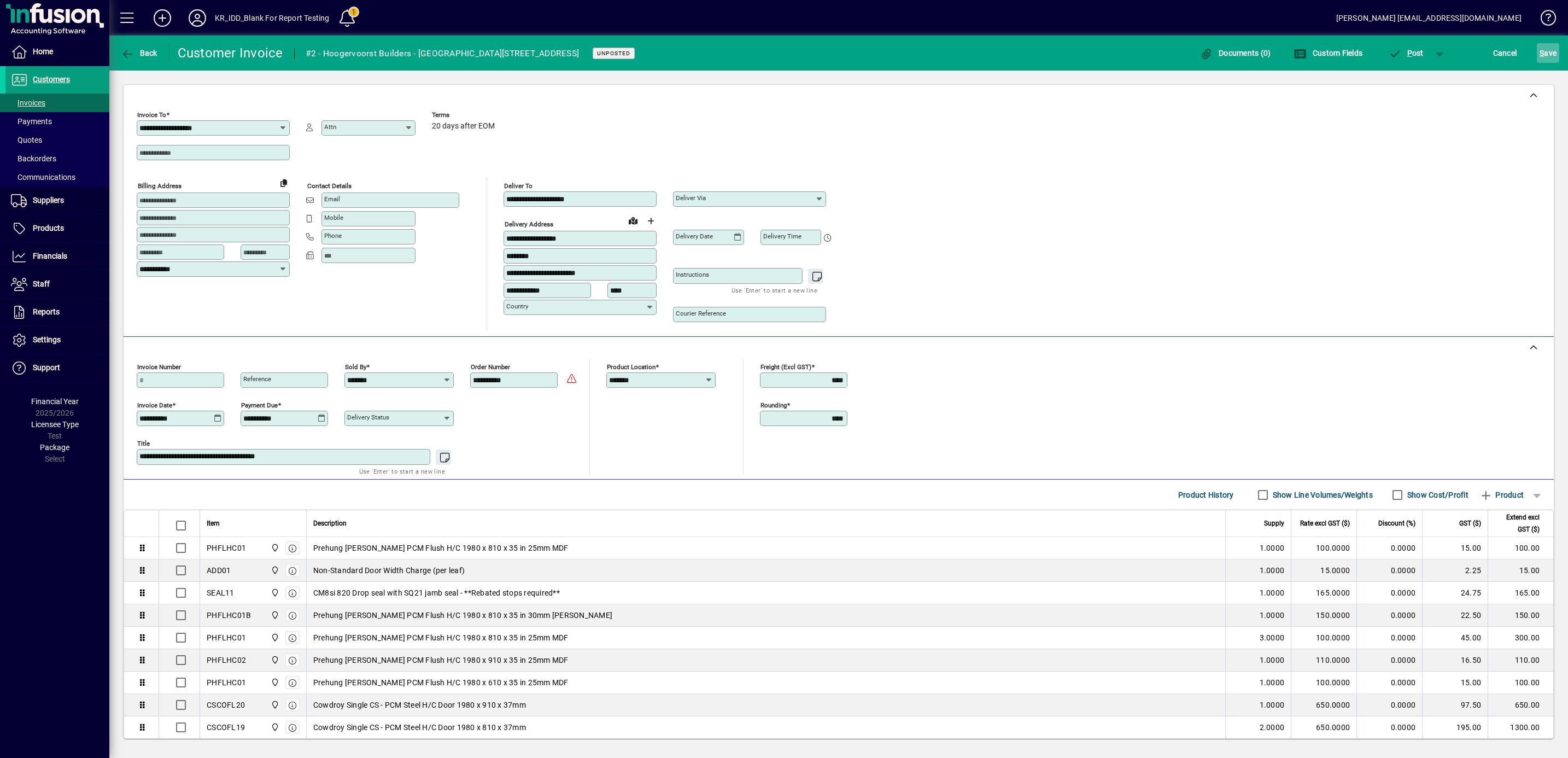
click at [1559, 43] on div "S ave" at bounding box center [1548, 53] width 40 height 20
click at [1542, 46] on span "S ave" at bounding box center [1548, 53] width 17 height 18
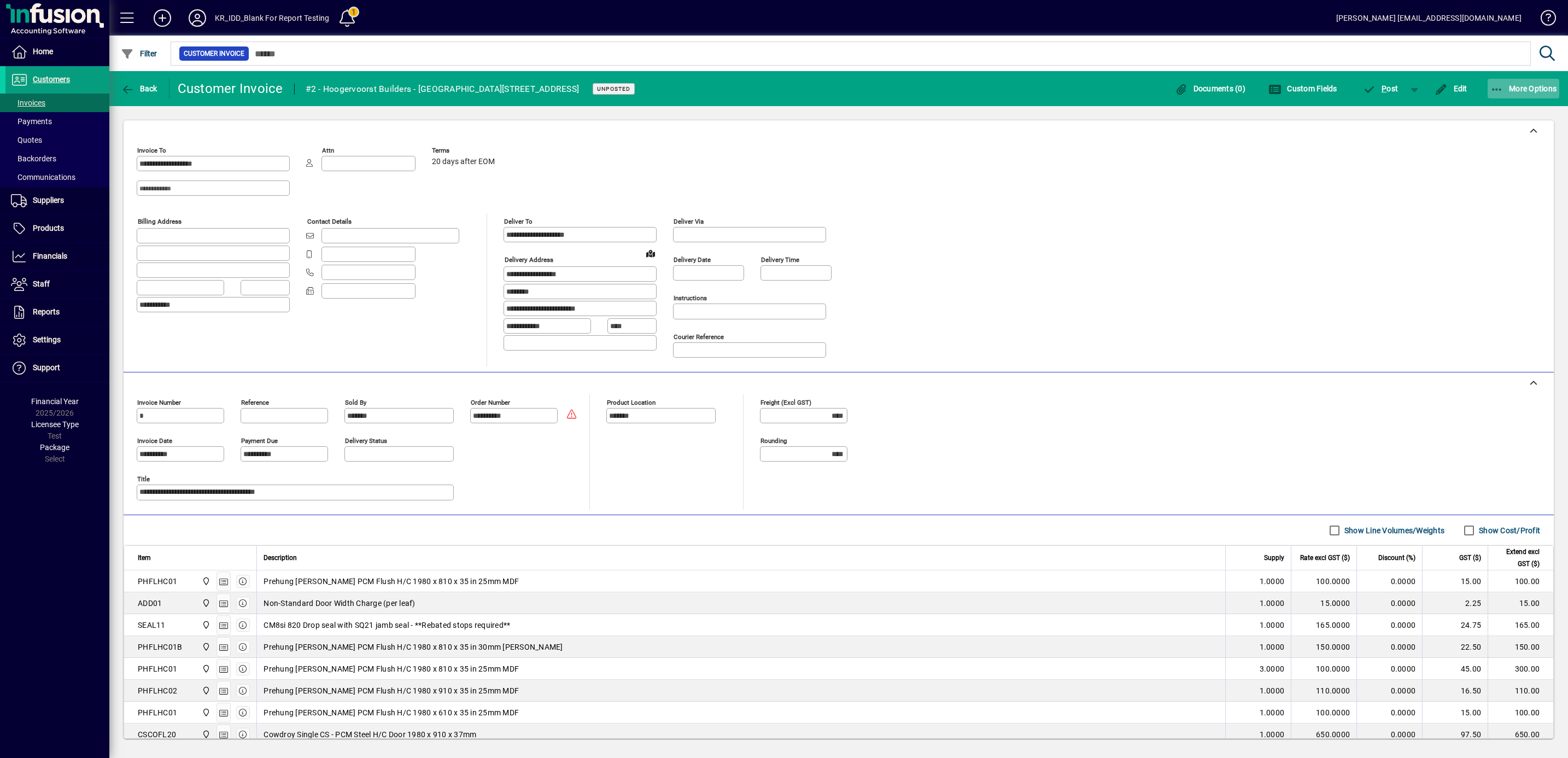
click at [1524, 85] on span "More Options" at bounding box center [1523, 88] width 67 height 9
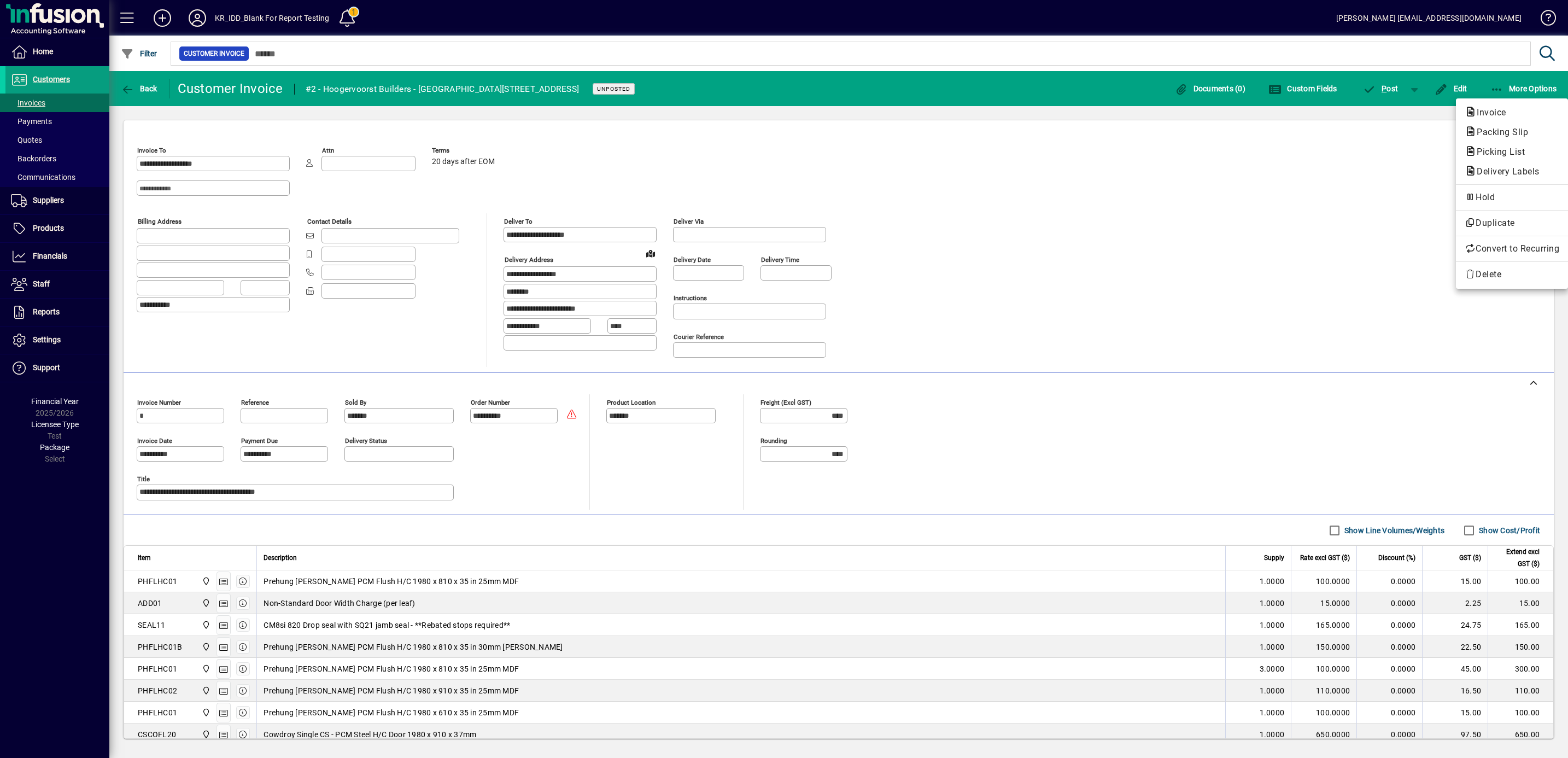
click at [1487, 146] on span "Picking List" at bounding box center [1511, 152] width 94 height 13
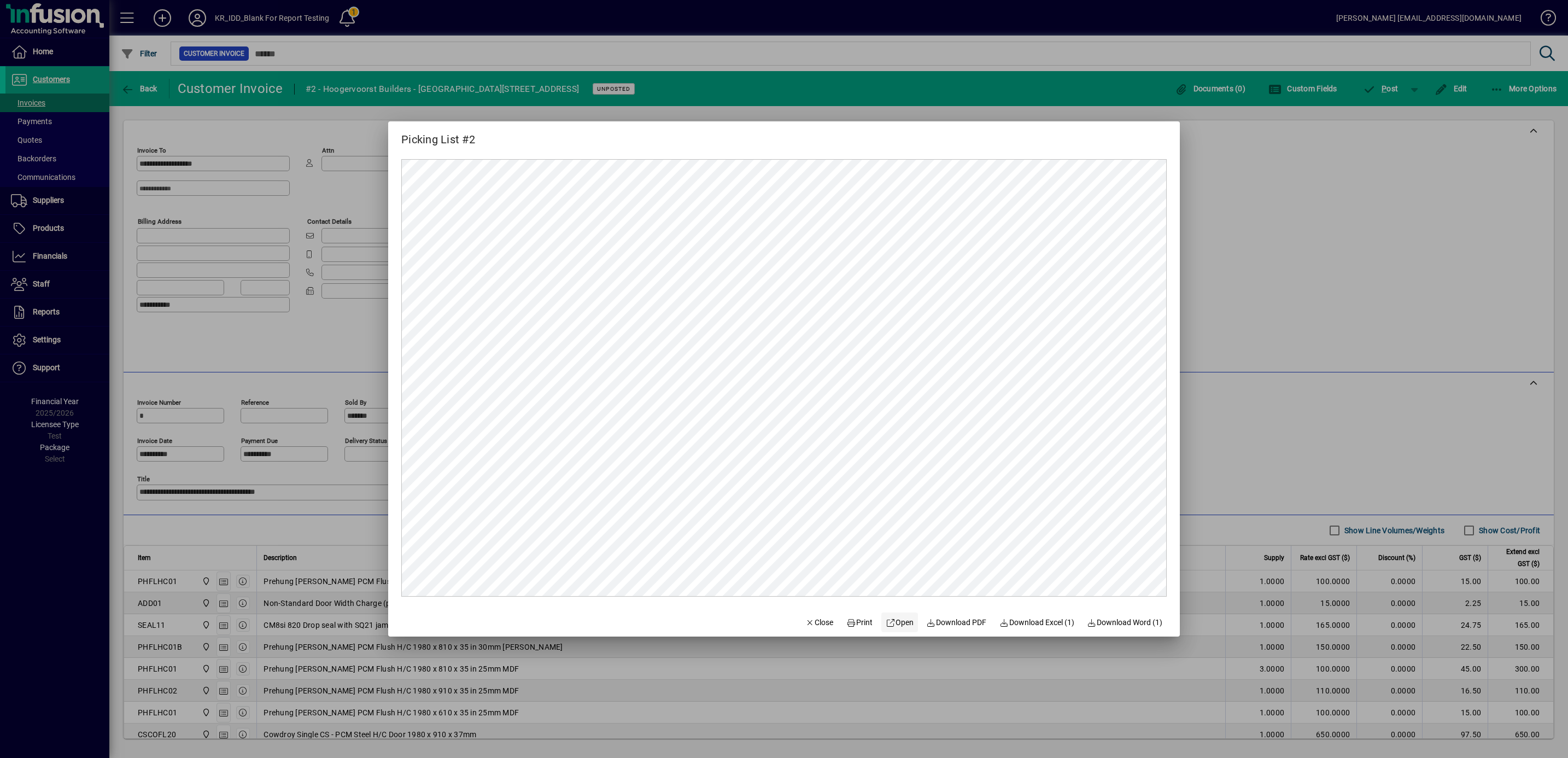
click at [896, 624] on span "Open" at bounding box center [899, 622] width 28 height 11
click at [820, 619] on span "Close" at bounding box center [819, 622] width 28 height 11
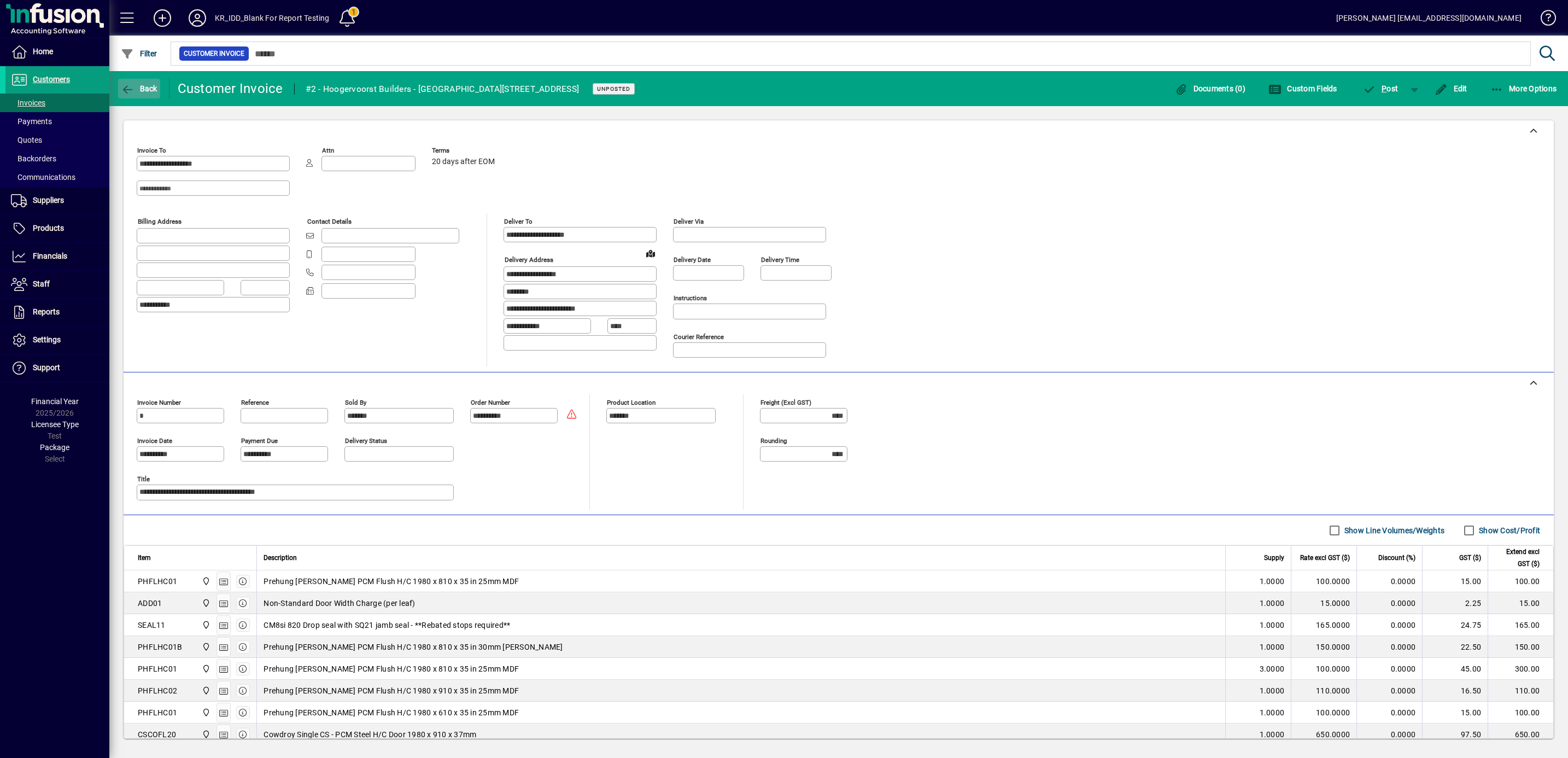
click at [135, 81] on span "button" at bounding box center [139, 88] width 42 height 26
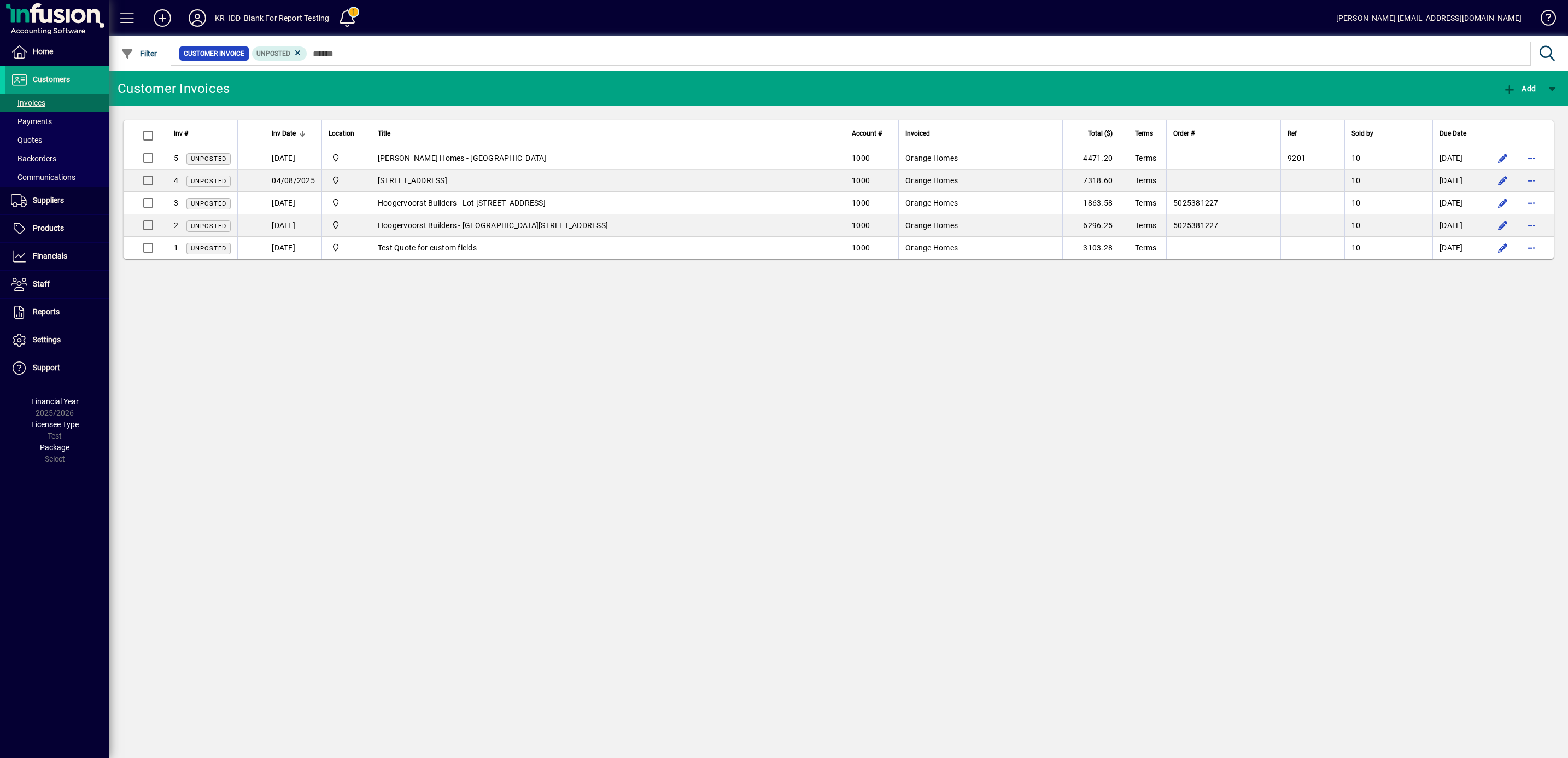
click at [236, 13] on div "KR_IDD_Blank For Report Testing" at bounding box center [272, 18] width 114 height 18
click at [195, 14] on icon at bounding box center [197, 18] width 22 height 18
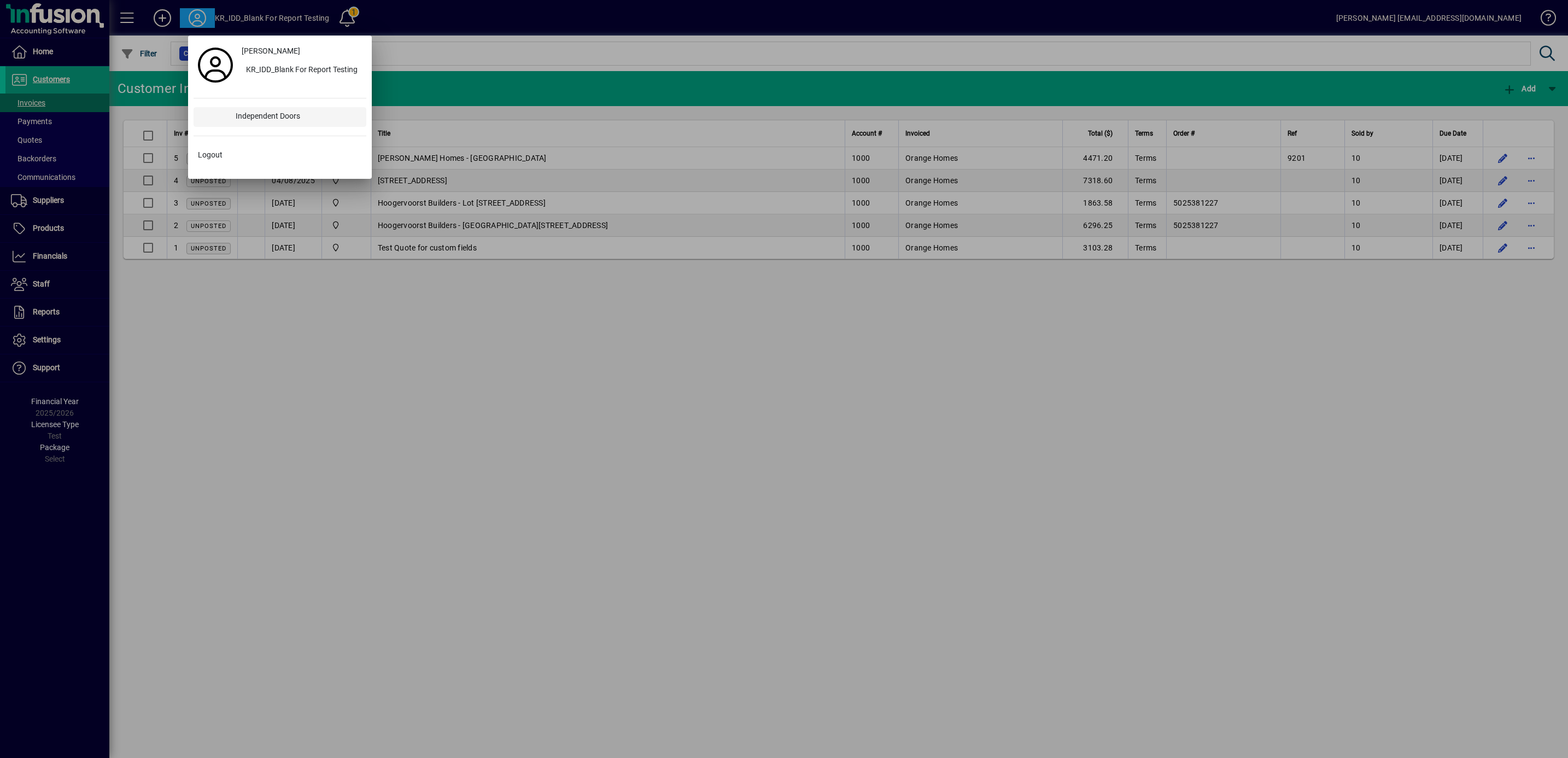
click at [238, 117] on div "Independent Doors" at bounding box center [296, 117] width 139 height 20
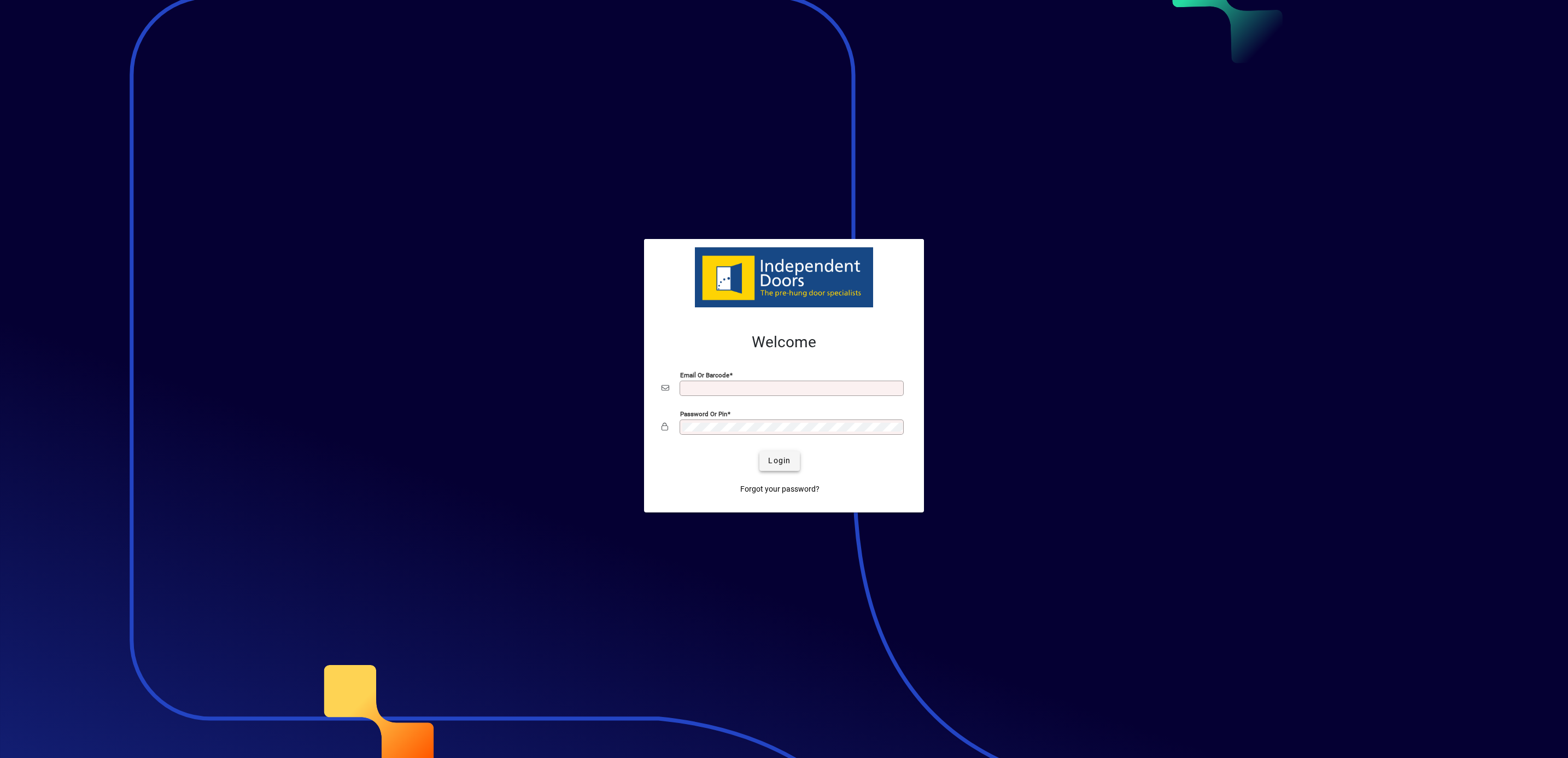
type input "**********"
click at [785, 460] on span "Login" at bounding box center [779, 460] width 22 height 11
